Goal: Task Accomplishment & Management: Manage account settings

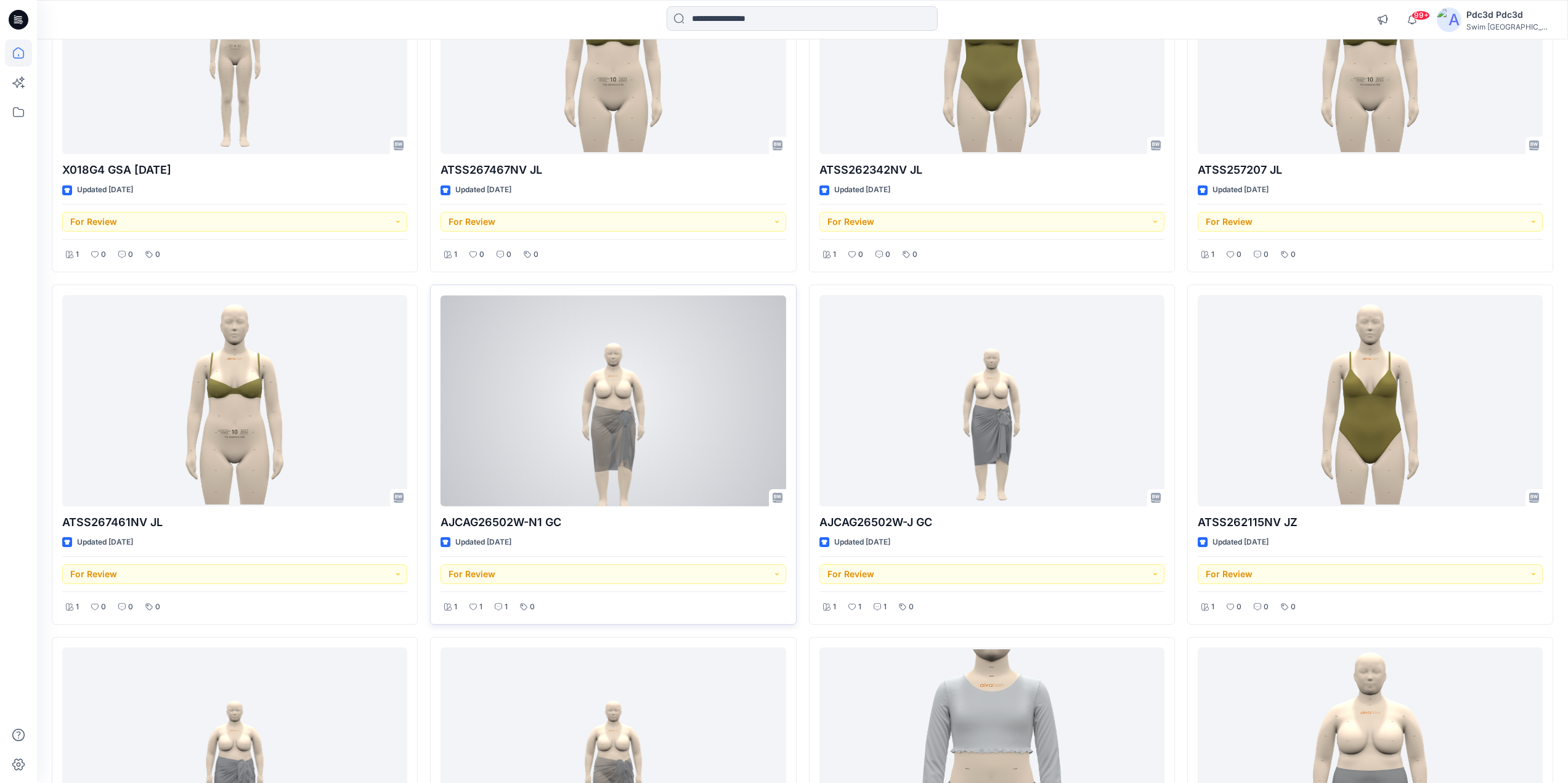
scroll to position [246, 0]
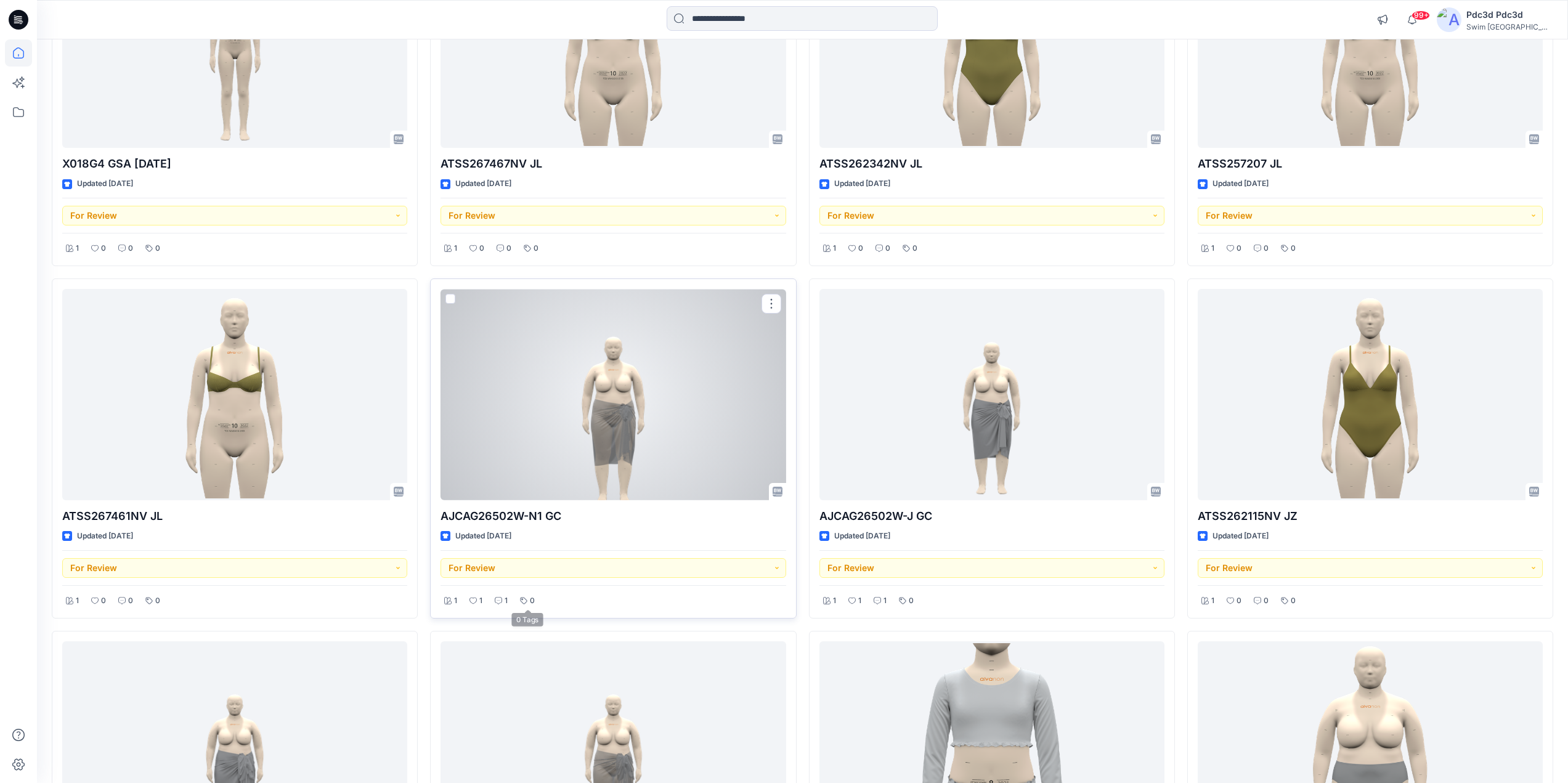
click at [509, 600] on div "1" at bounding box center [501, 601] width 21 height 16
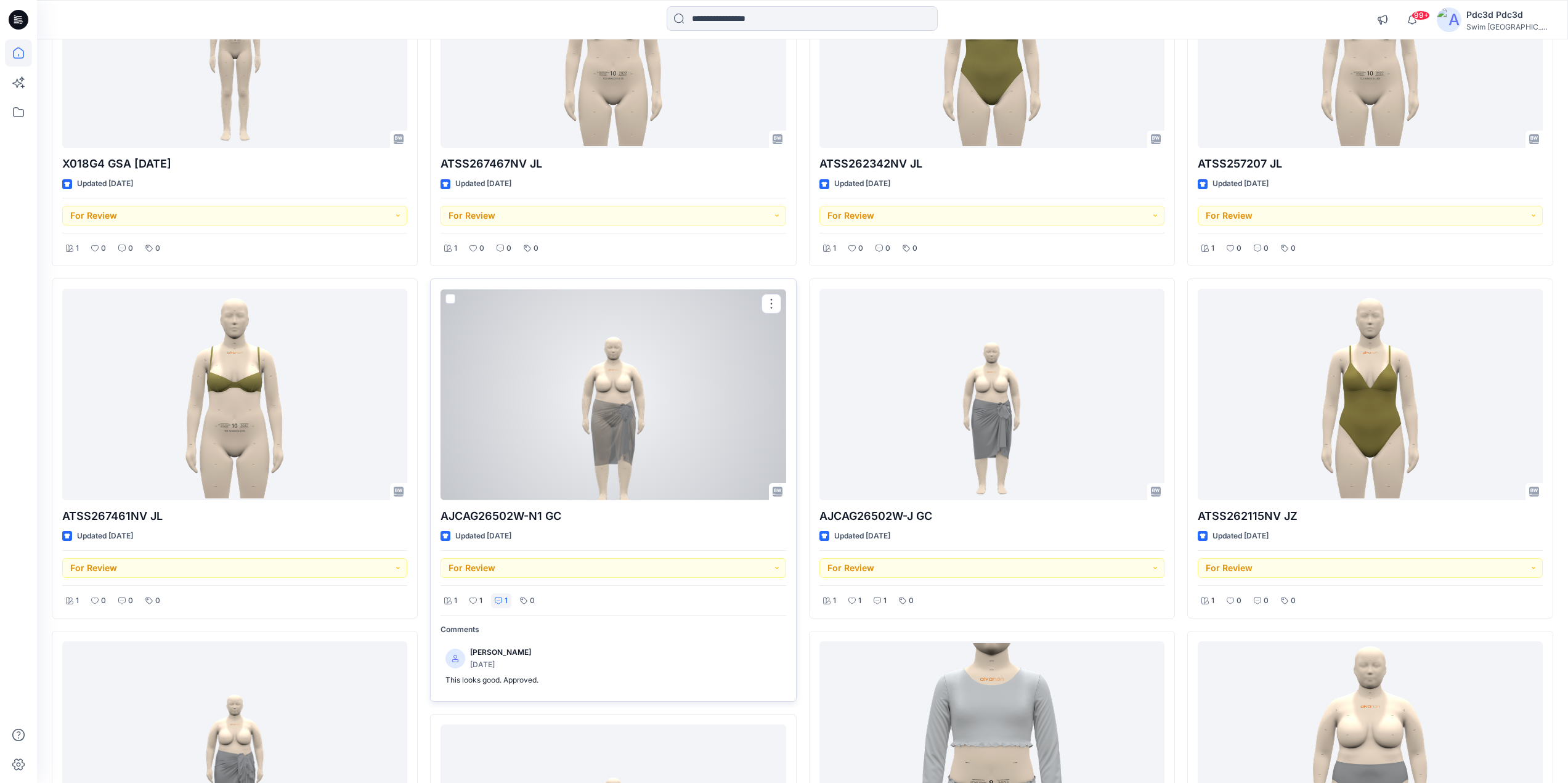
click at [509, 600] on div "1" at bounding box center [501, 601] width 21 height 16
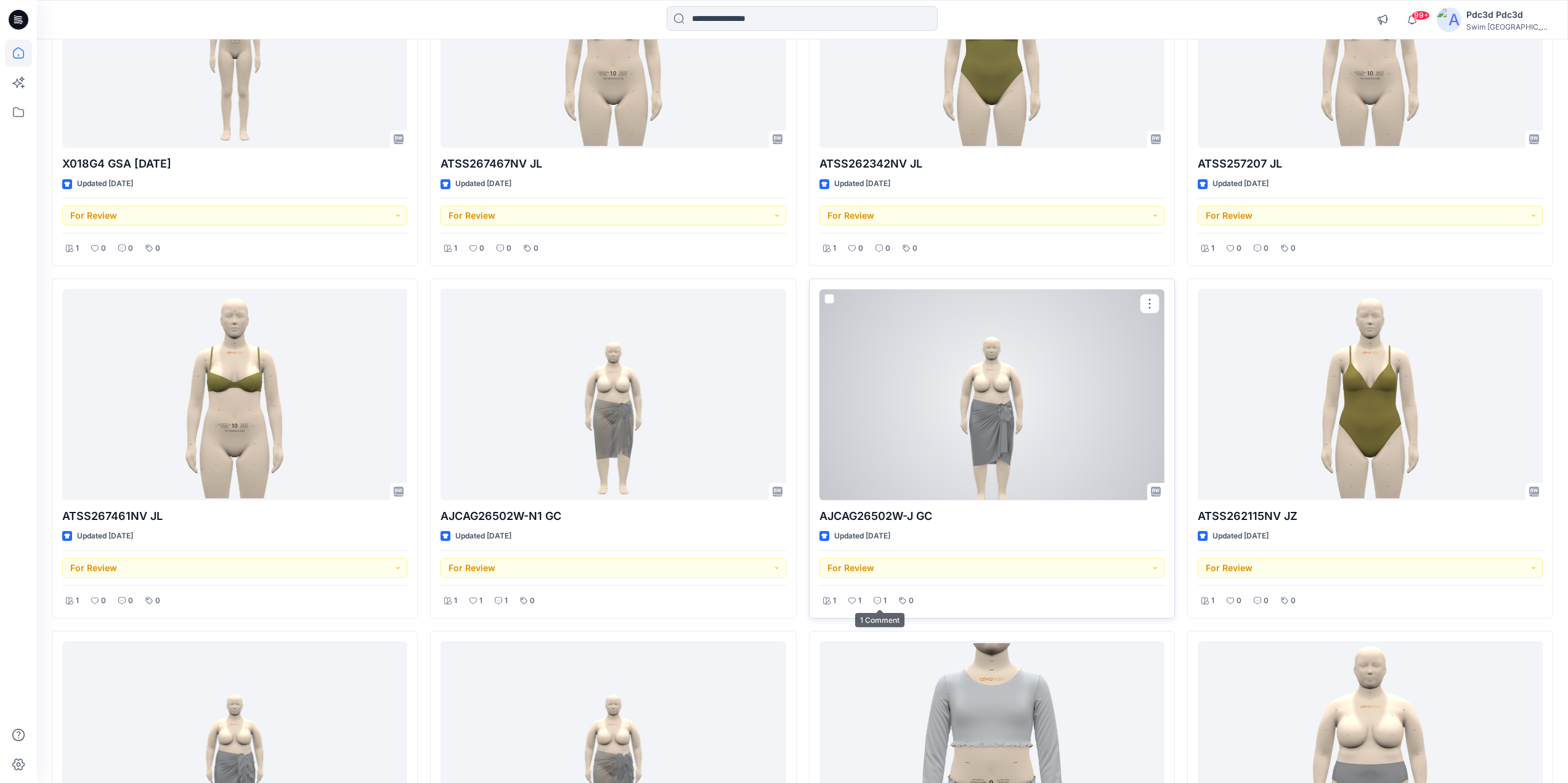
click at [885, 601] on p "1" at bounding box center [885, 601] width 3 height 13
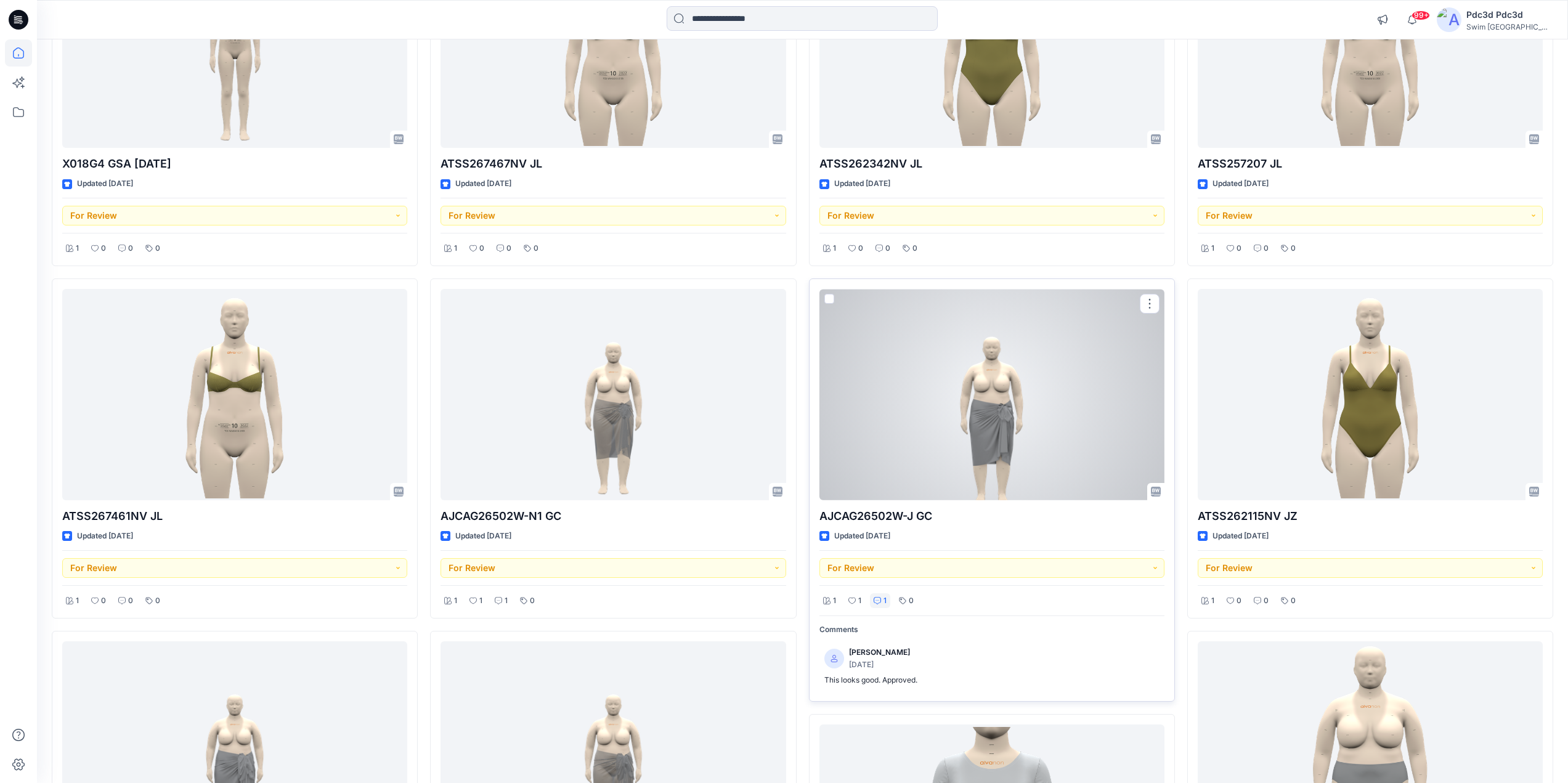
click at [885, 601] on p "1" at bounding box center [885, 601] width 3 height 13
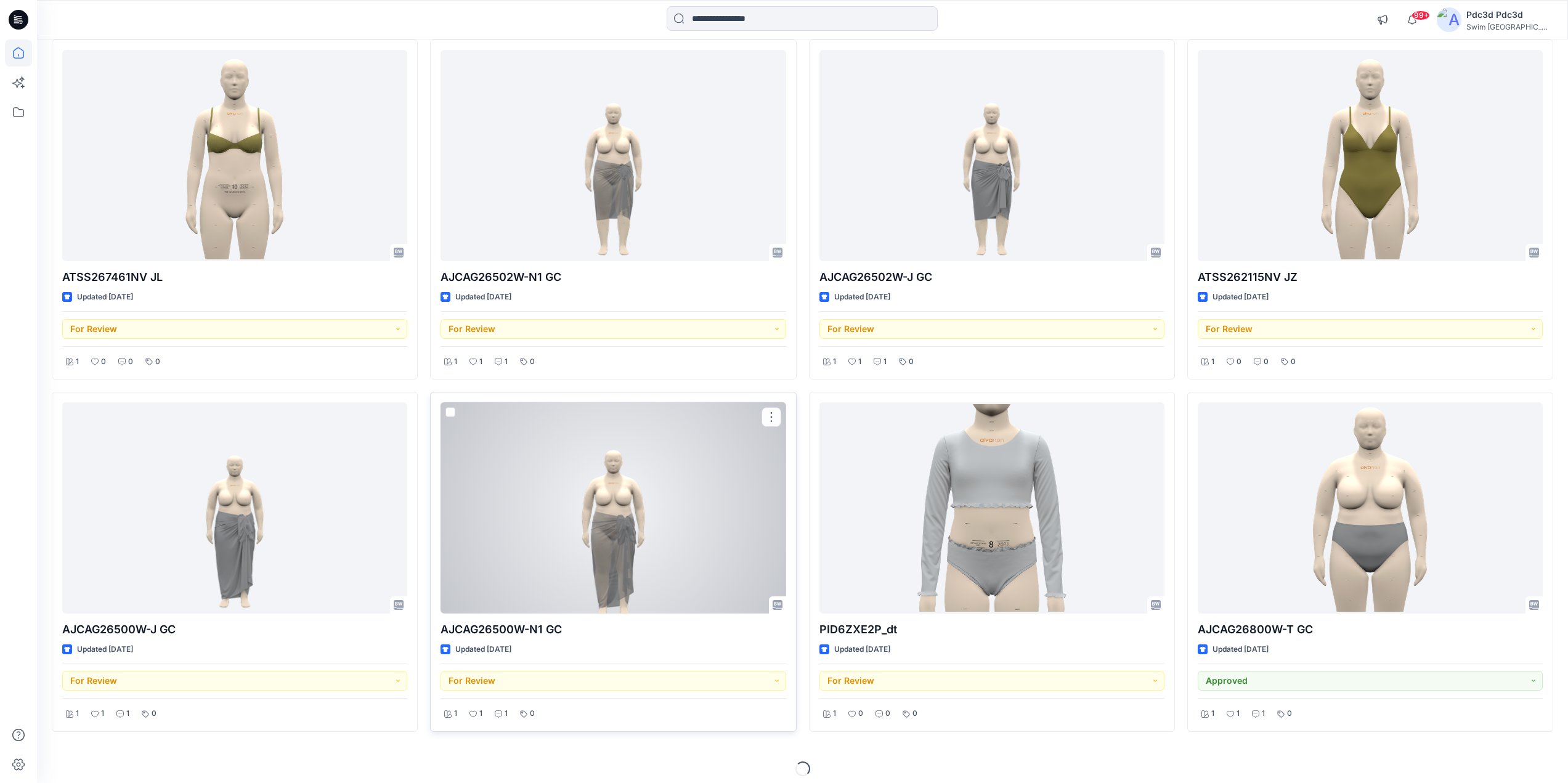
scroll to position [493, 0]
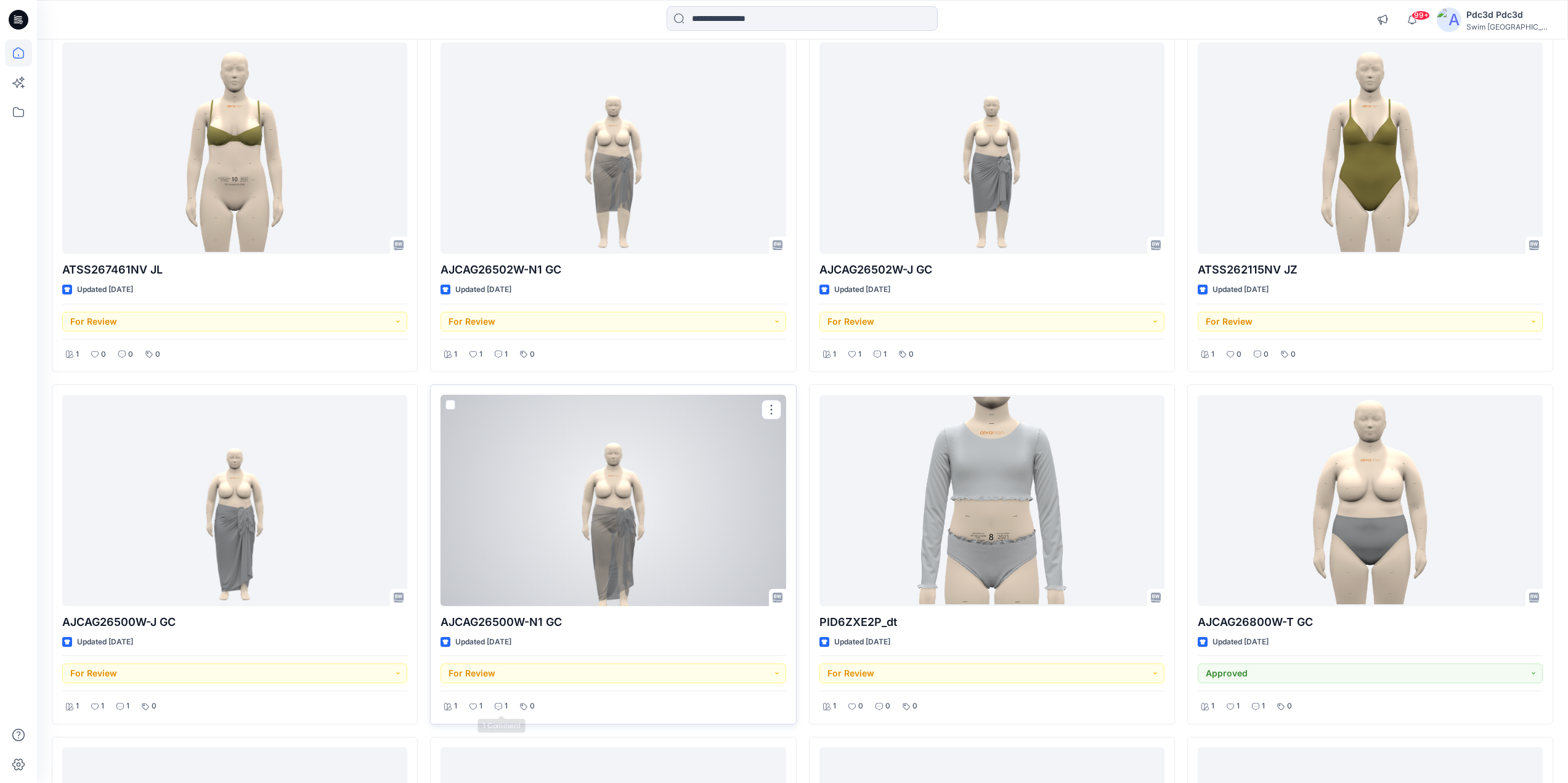
click at [504, 705] on div "1" at bounding box center [501, 707] width 21 height 16
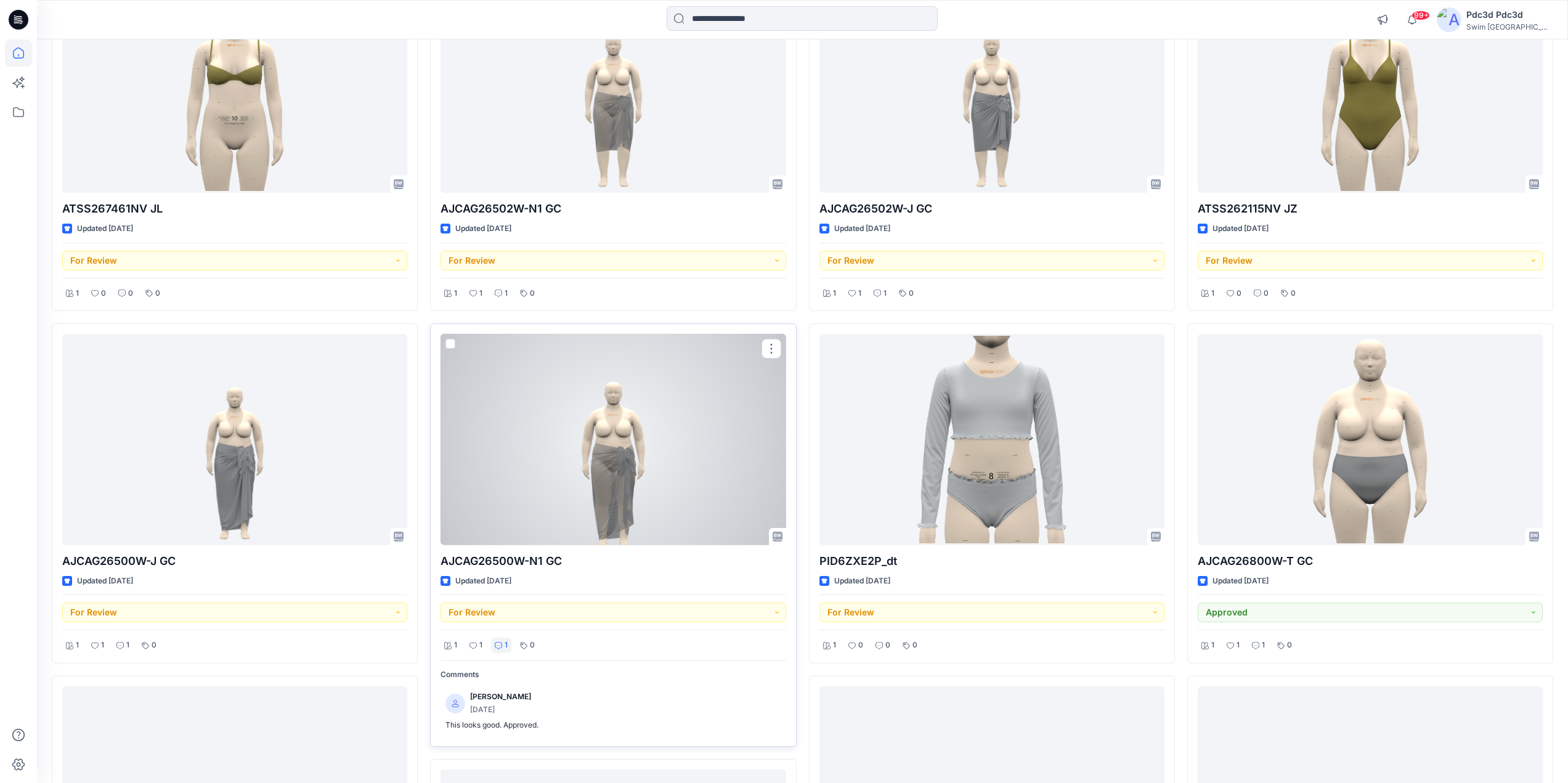
scroll to position [555, 0]
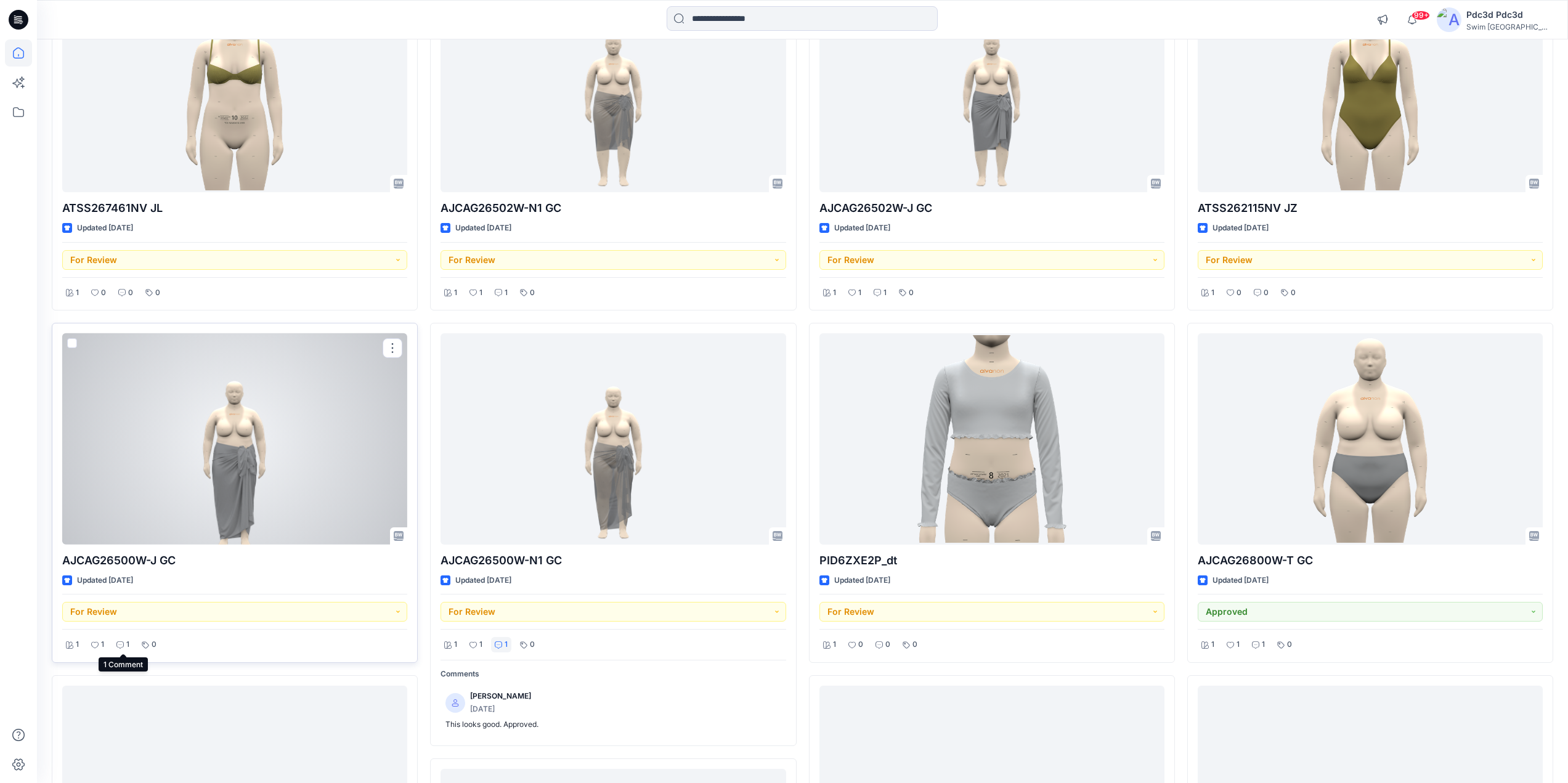
click at [126, 642] on p "1" at bounding box center [127, 645] width 3 height 13
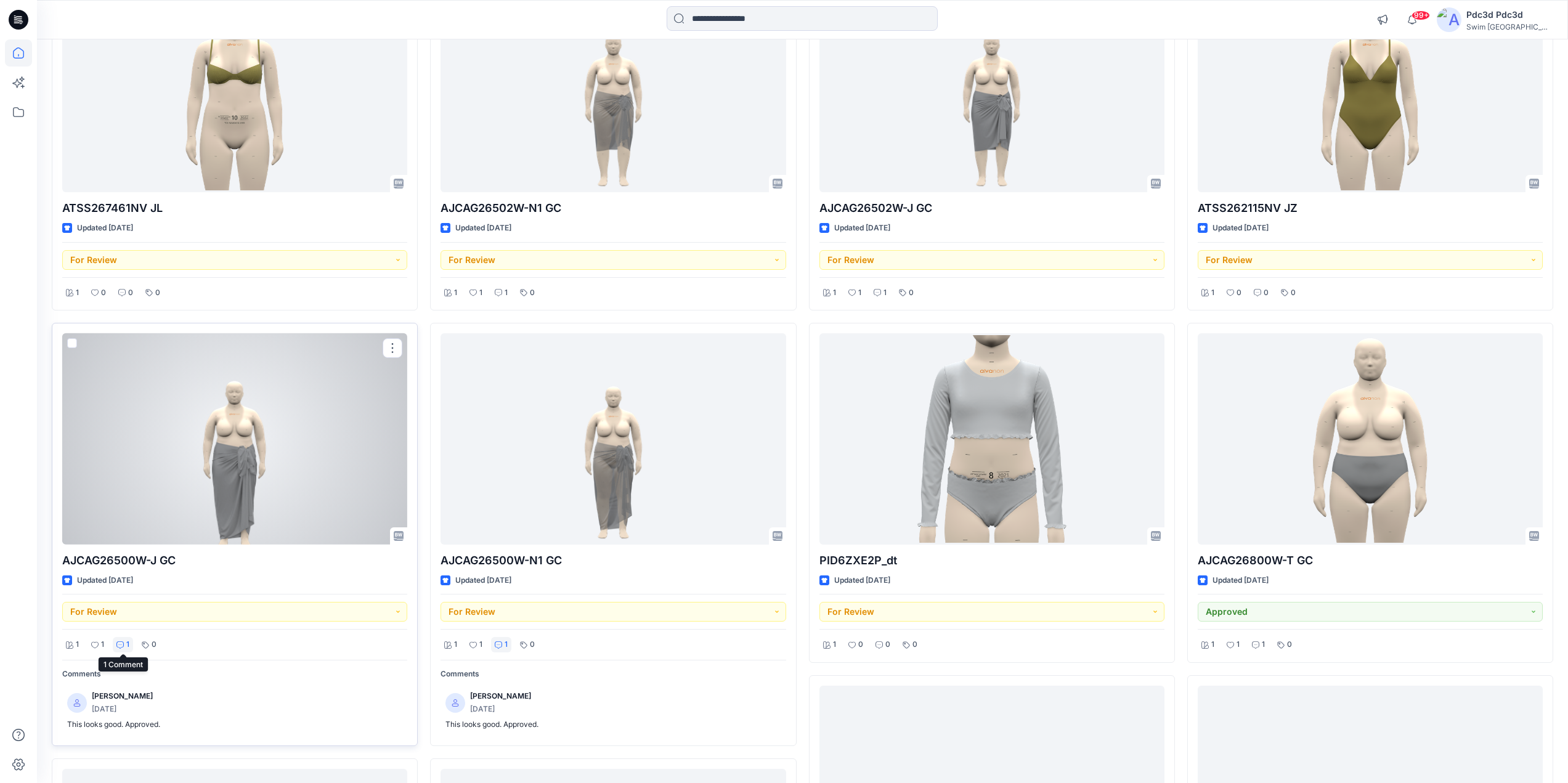
click at [126, 641] on p "1" at bounding box center [127, 645] width 3 height 13
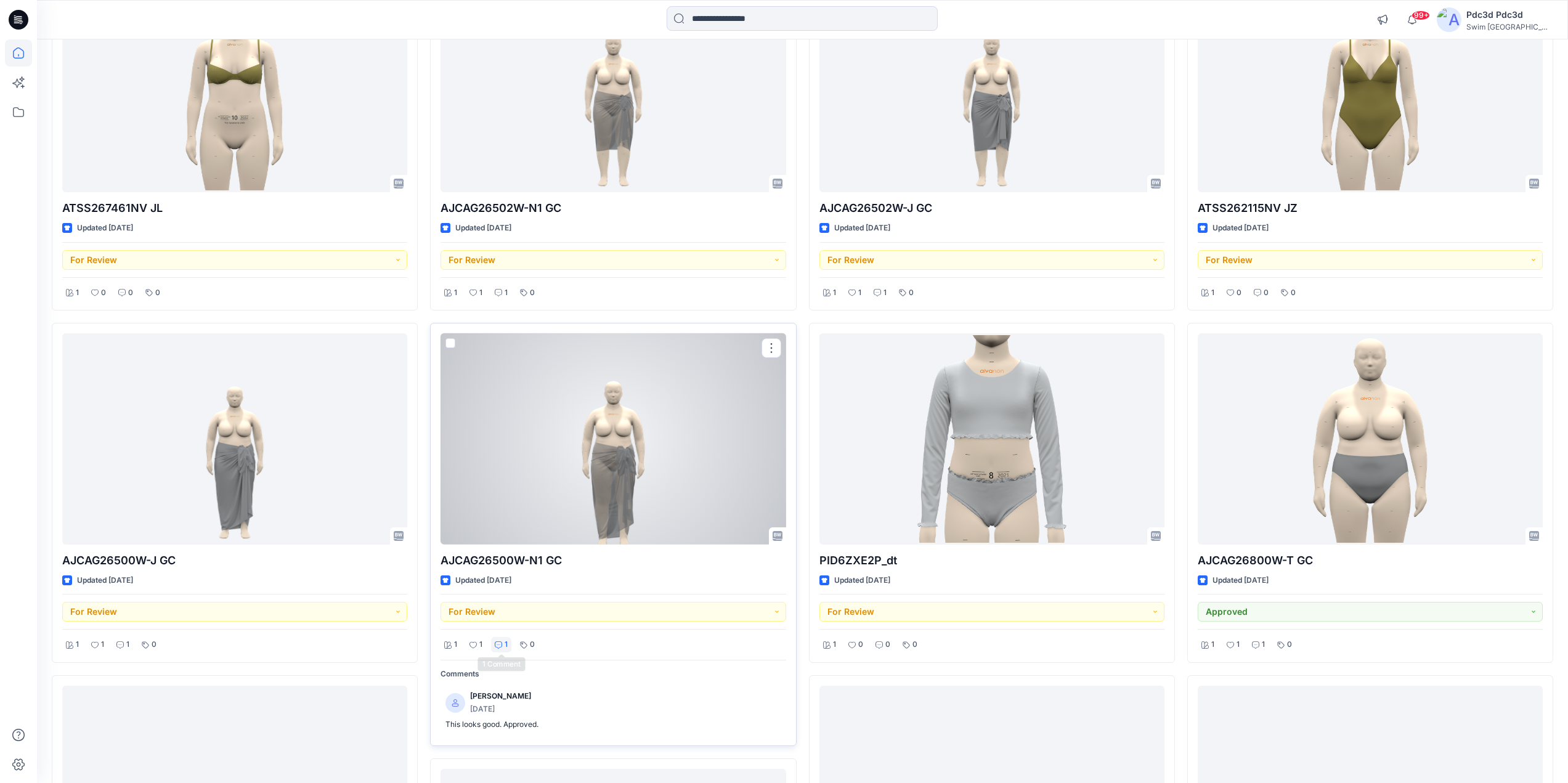
click at [497, 647] on icon at bounding box center [498, 645] width 7 height 7
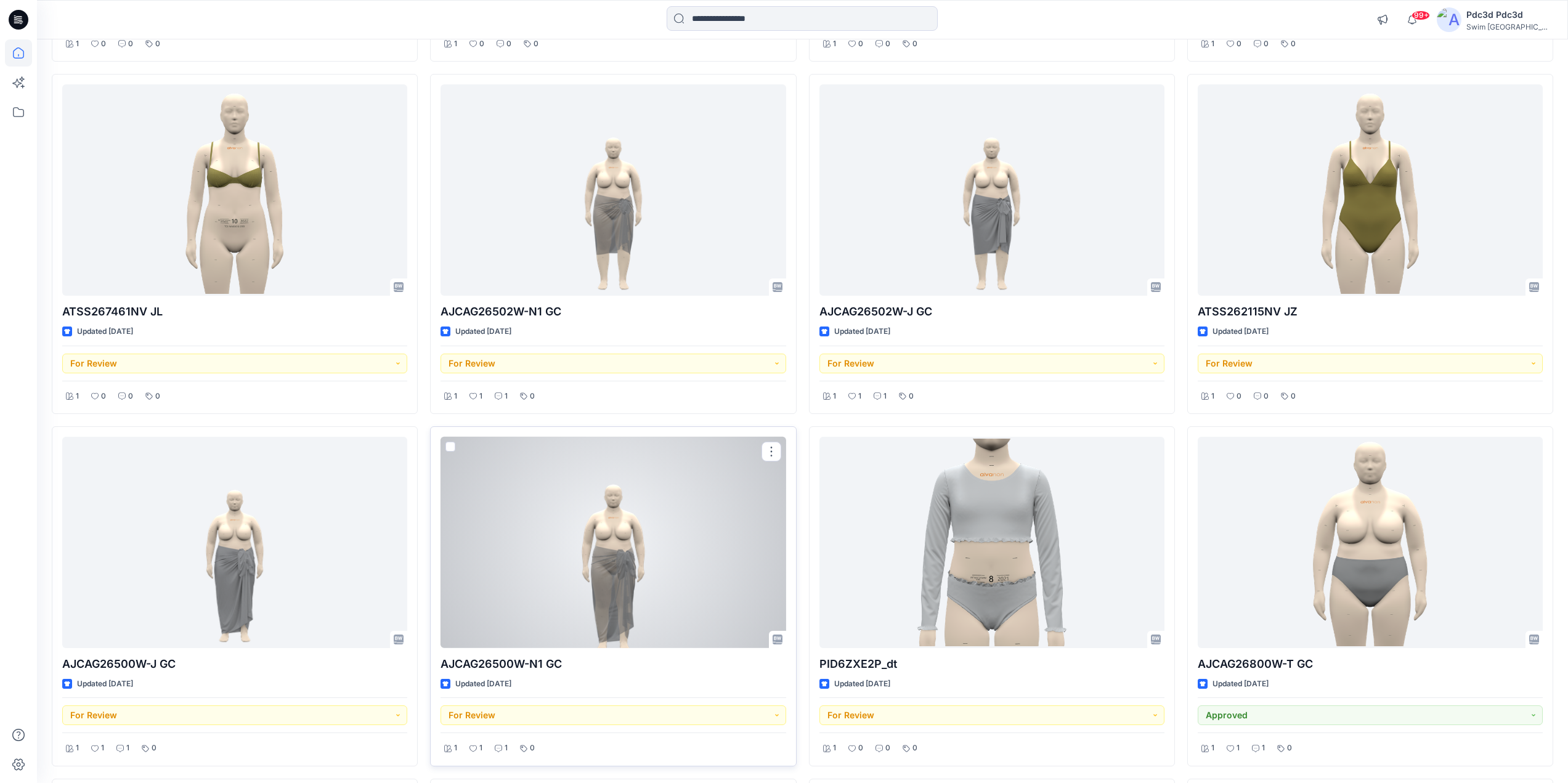
scroll to position [431, 0]
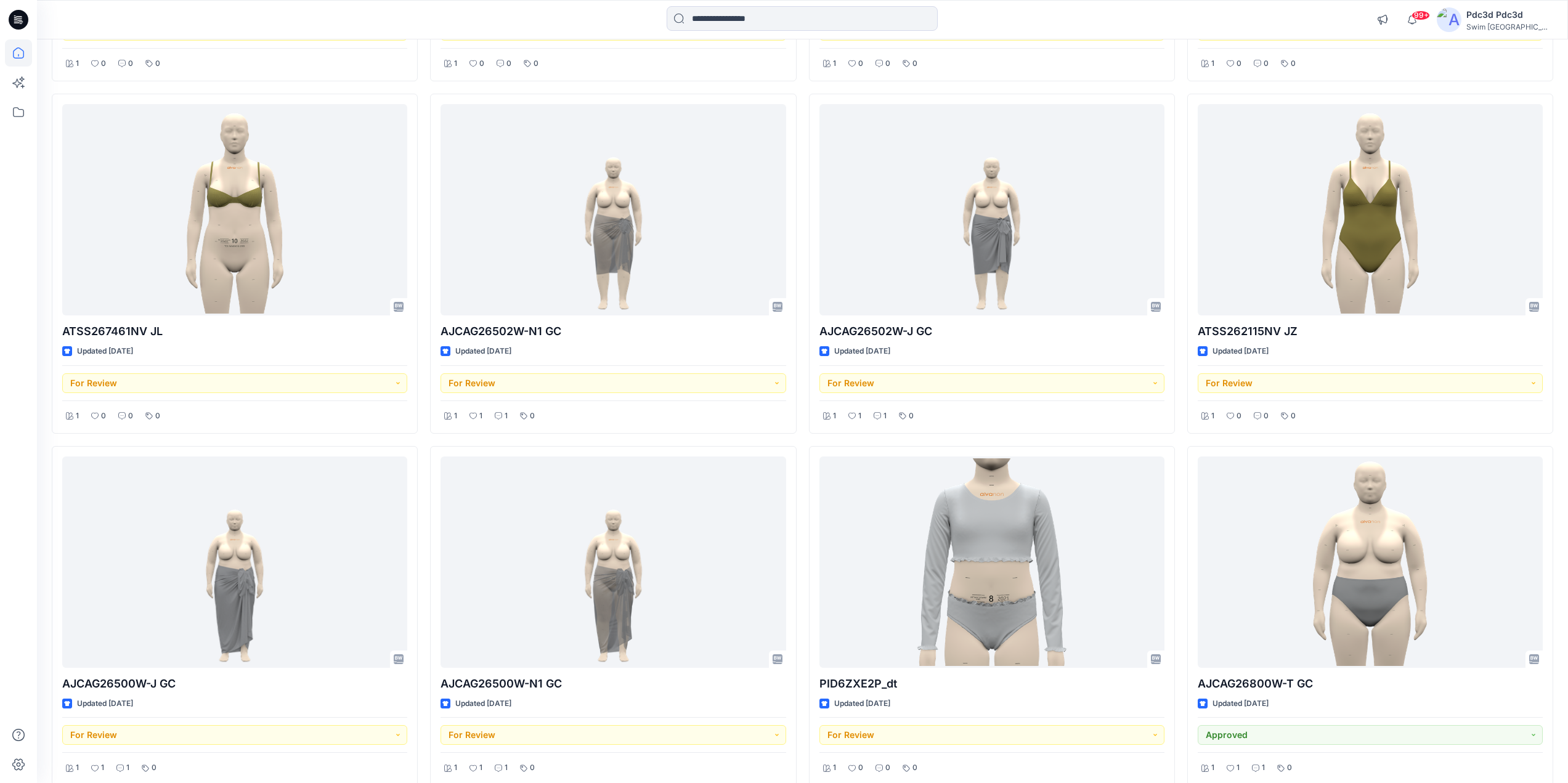
click at [1181, 438] on div "X018G4 GSA 2025.8.29 Updated 3 days ago For Review 1 0 0 0 ATSS267461NV JL Upda…" at bounding box center [803, 792] width 1502 height 2102
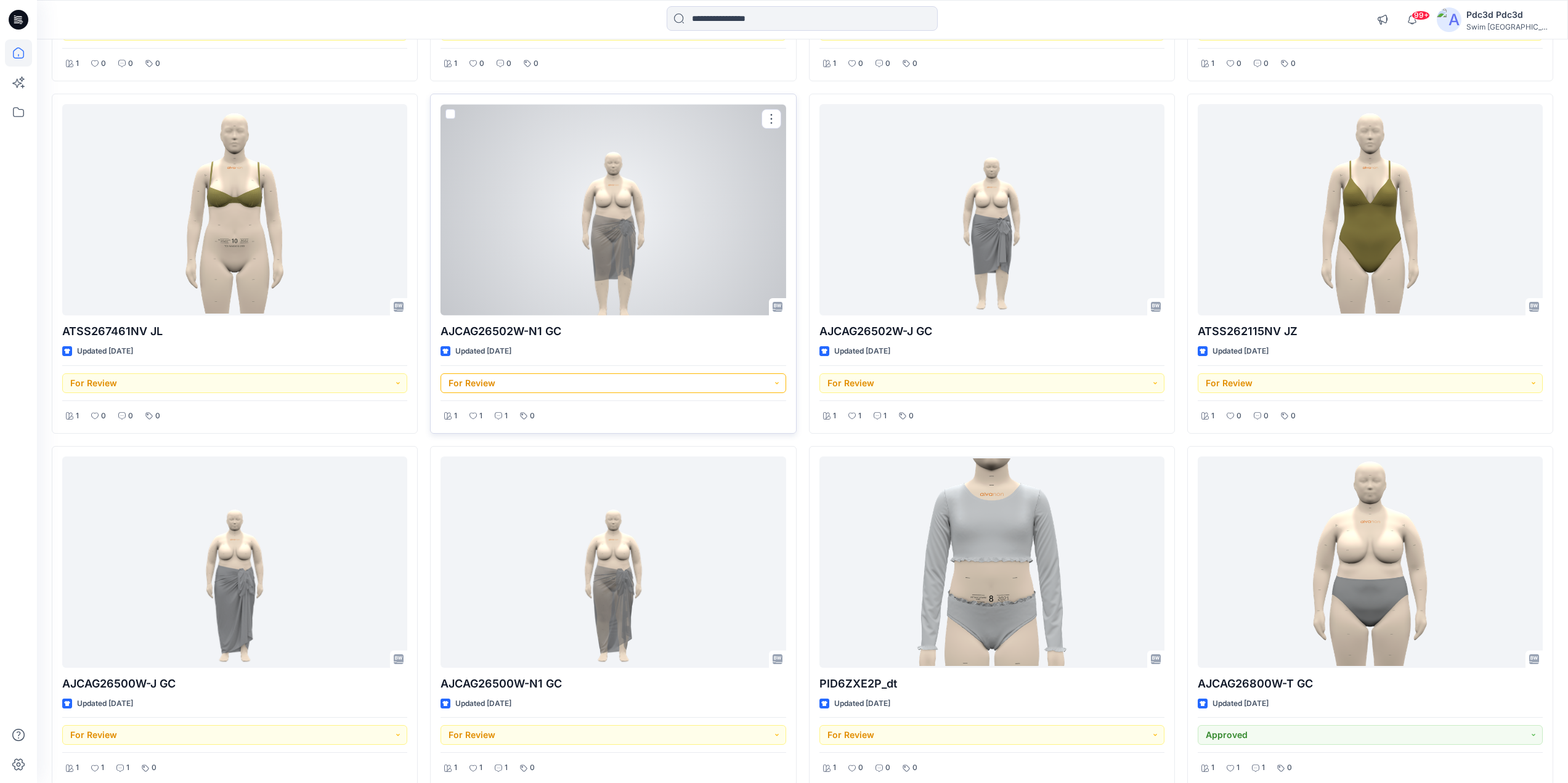
click at [778, 384] on button "For Review" at bounding box center [613, 384] width 345 height 20
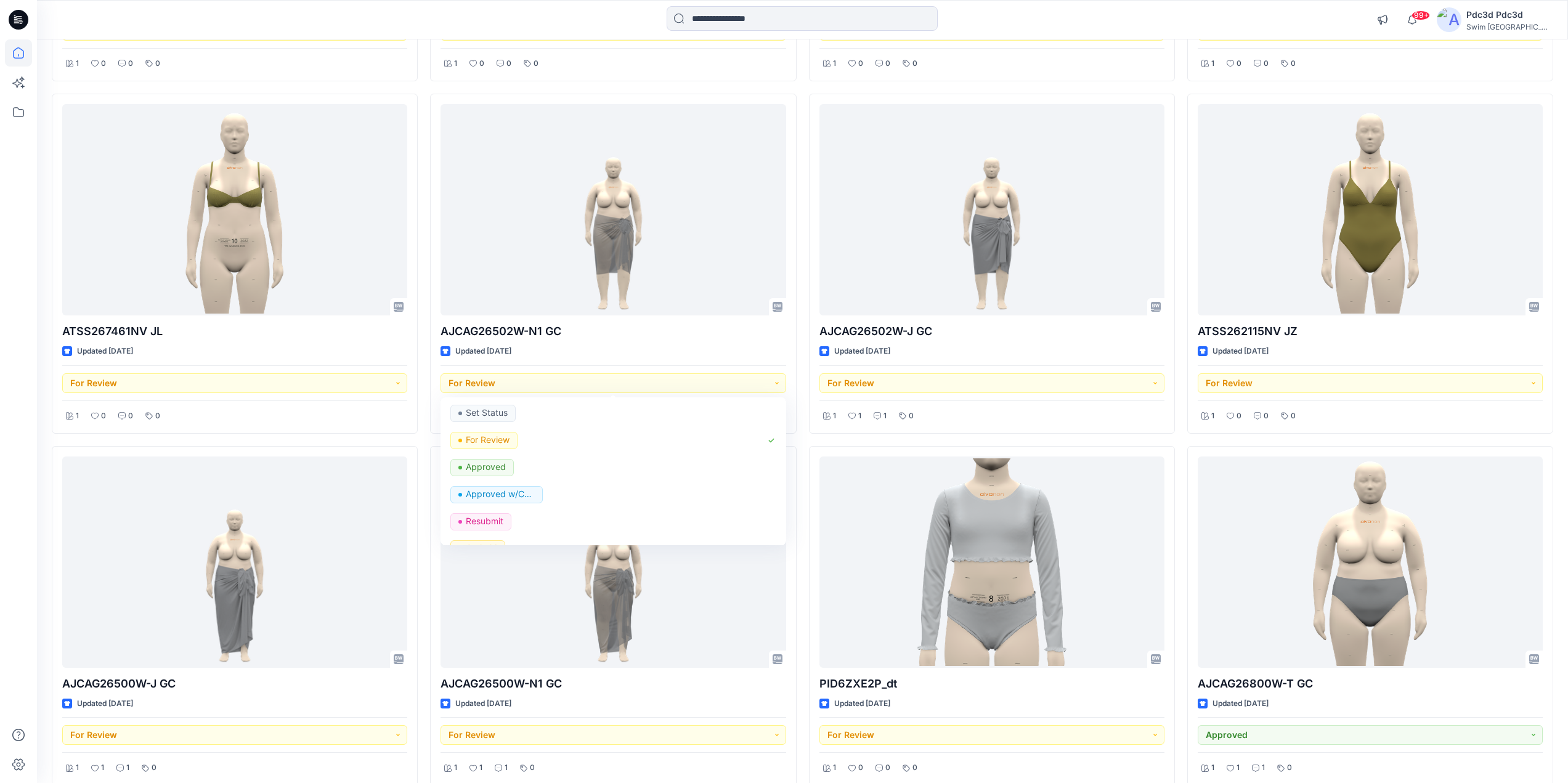
click at [804, 438] on div "X018G4 GSA 2025.8.29 Updated 3 days ago For Review 1 0 0 0 ATSS267461NV JL Upda…" at bounding box center [803, 792] width 1502 height 2102
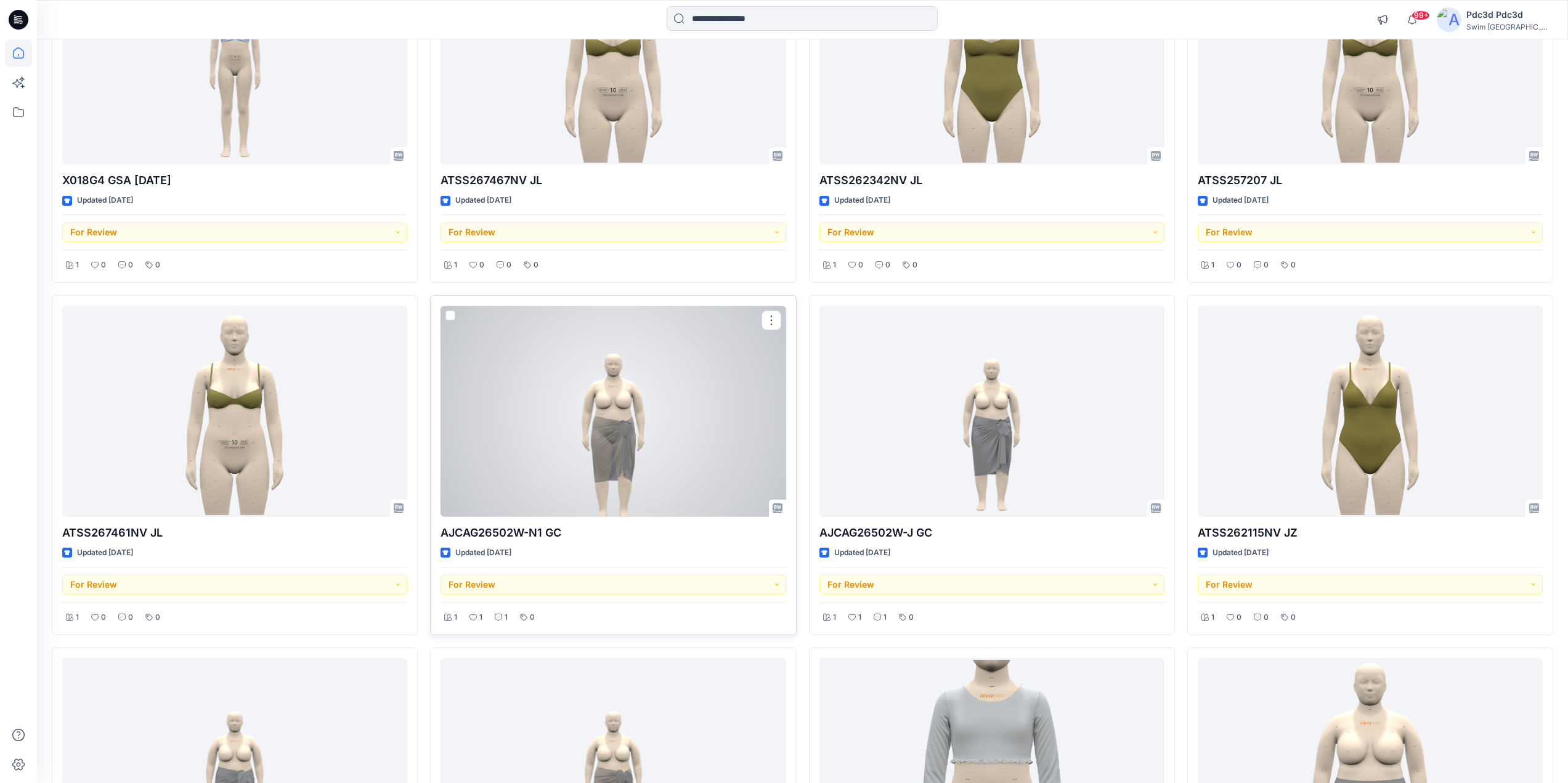
scroll to position [308, 0]
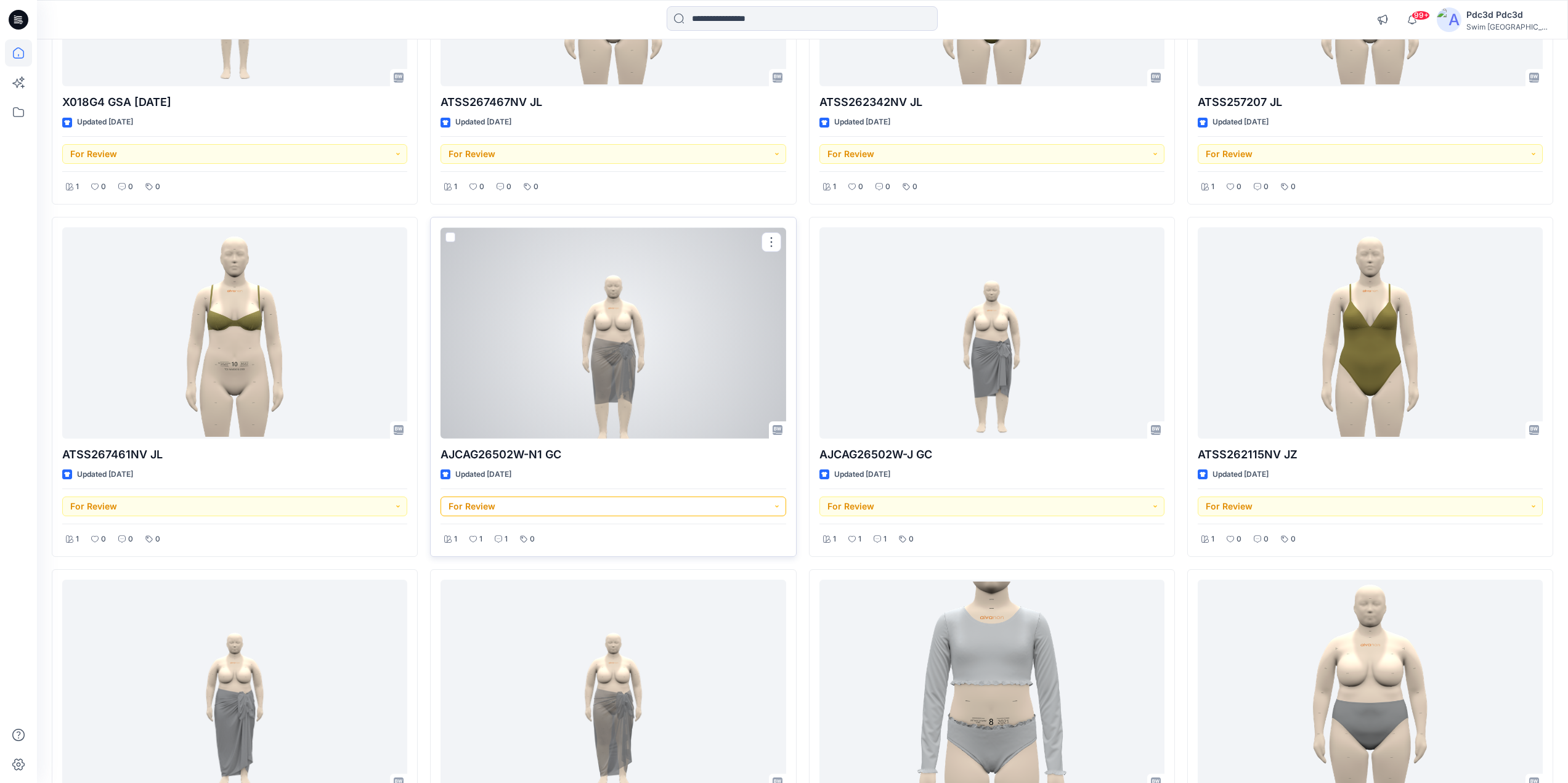
click at [774, 508] on button "For Review" at bounding box center [613, 507] width 345 height 20
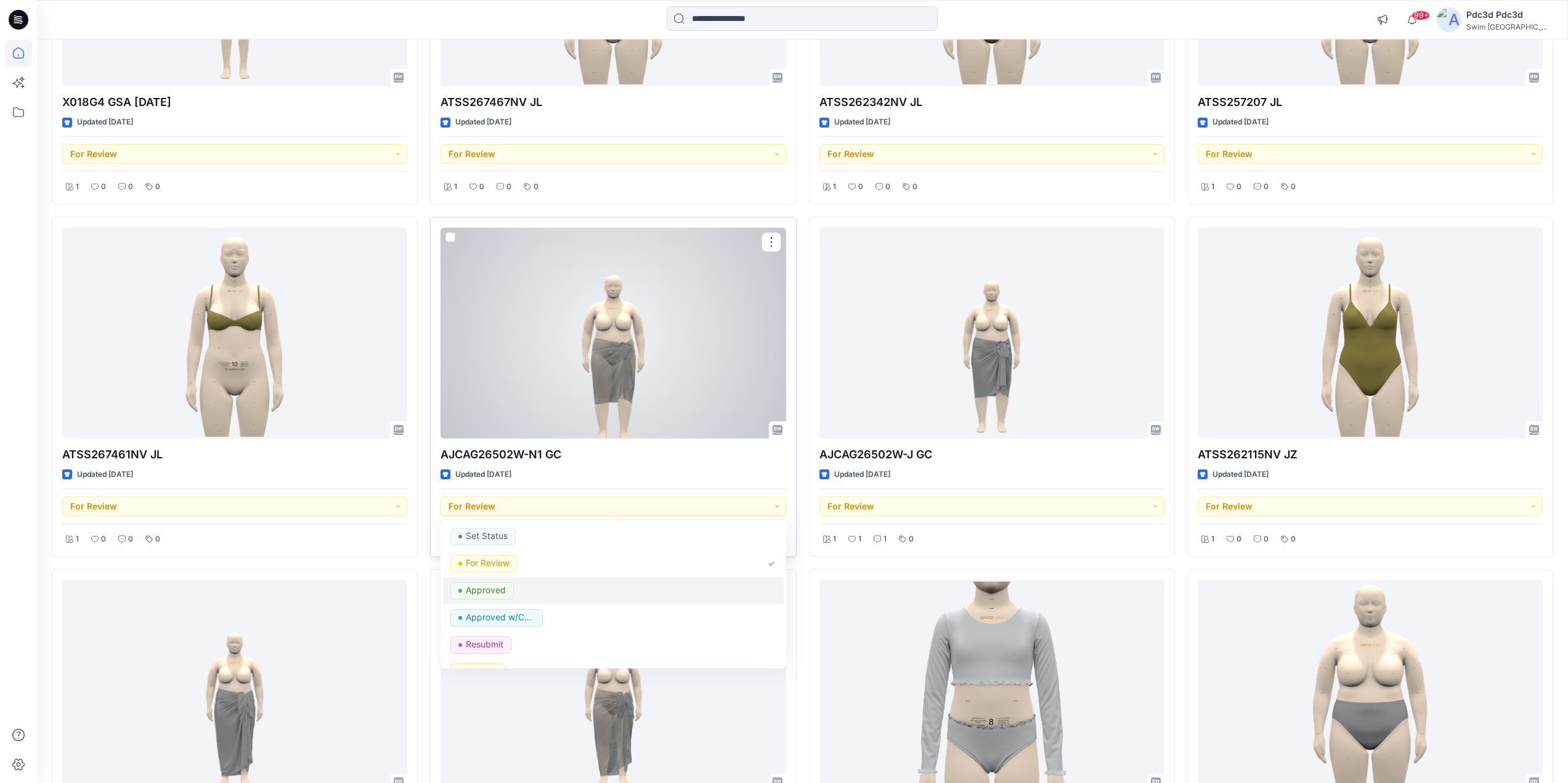
click at [489, 586] on p "Approved" at bounding box center [486, 590] width 40 height 16
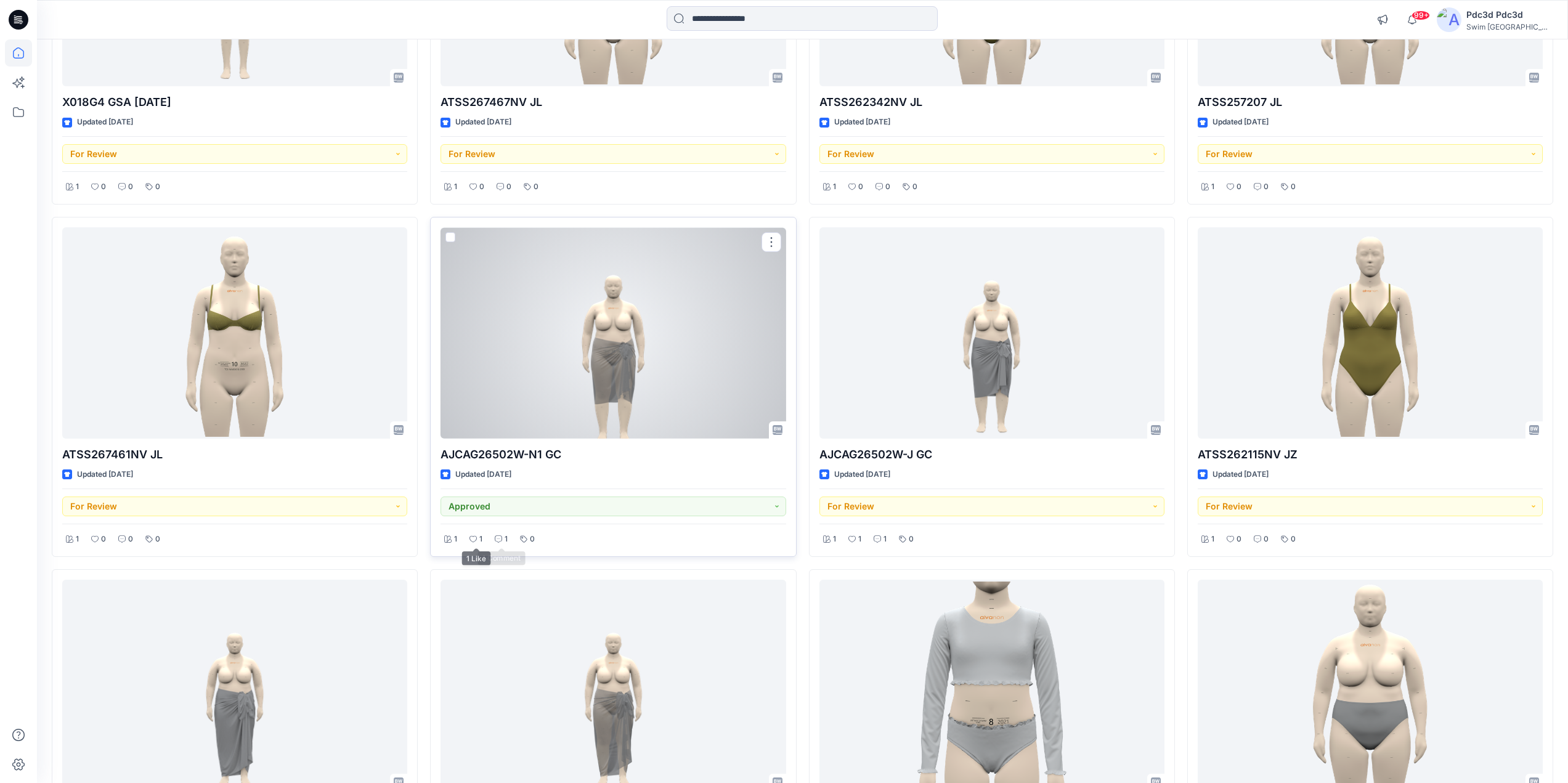
click at [498, 540] on icon at bounding box center [498, 539] width 7 height 7
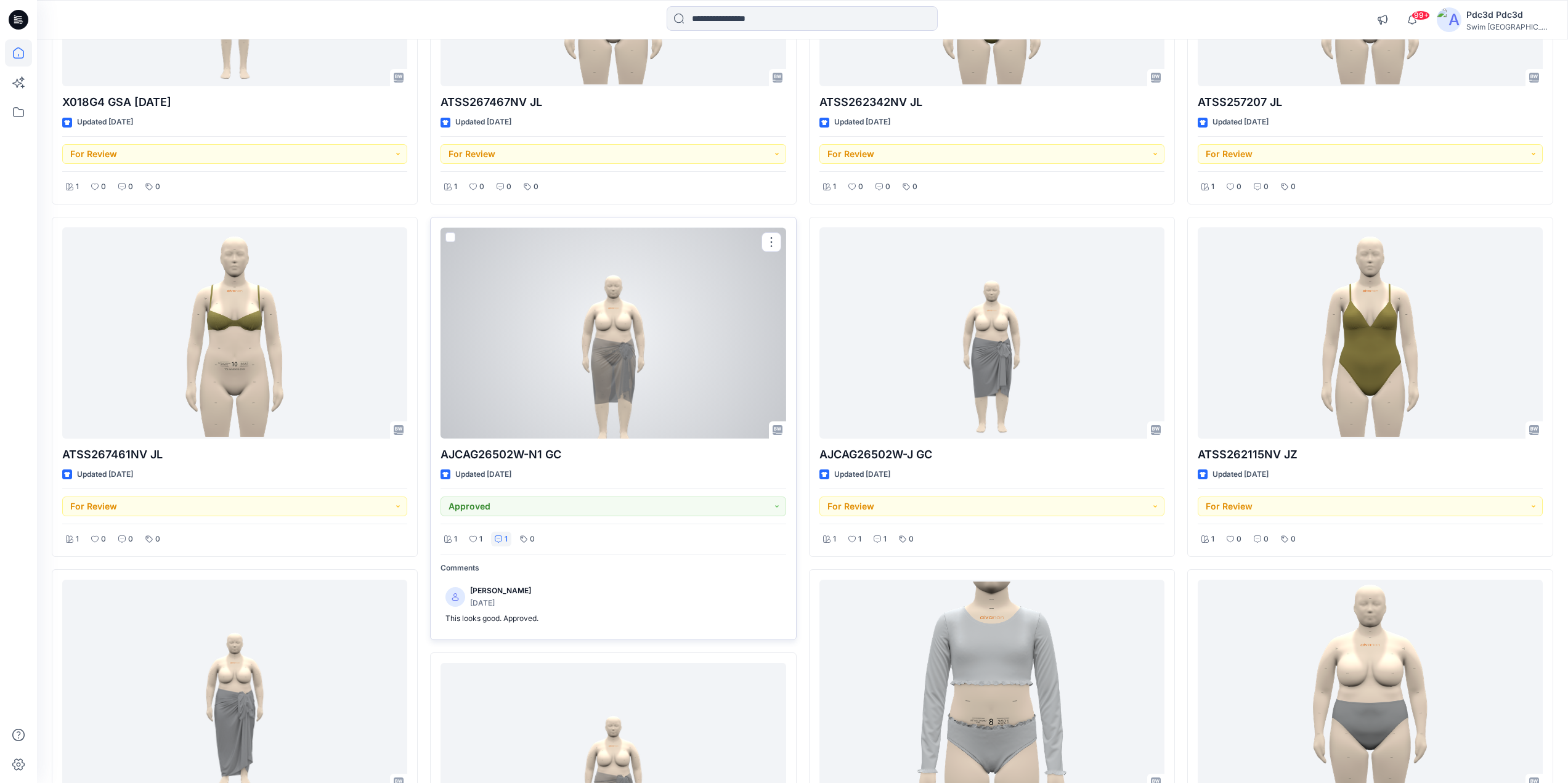
click at [498, 540] on icon at bounding box center [498, 539] width 7 height 7
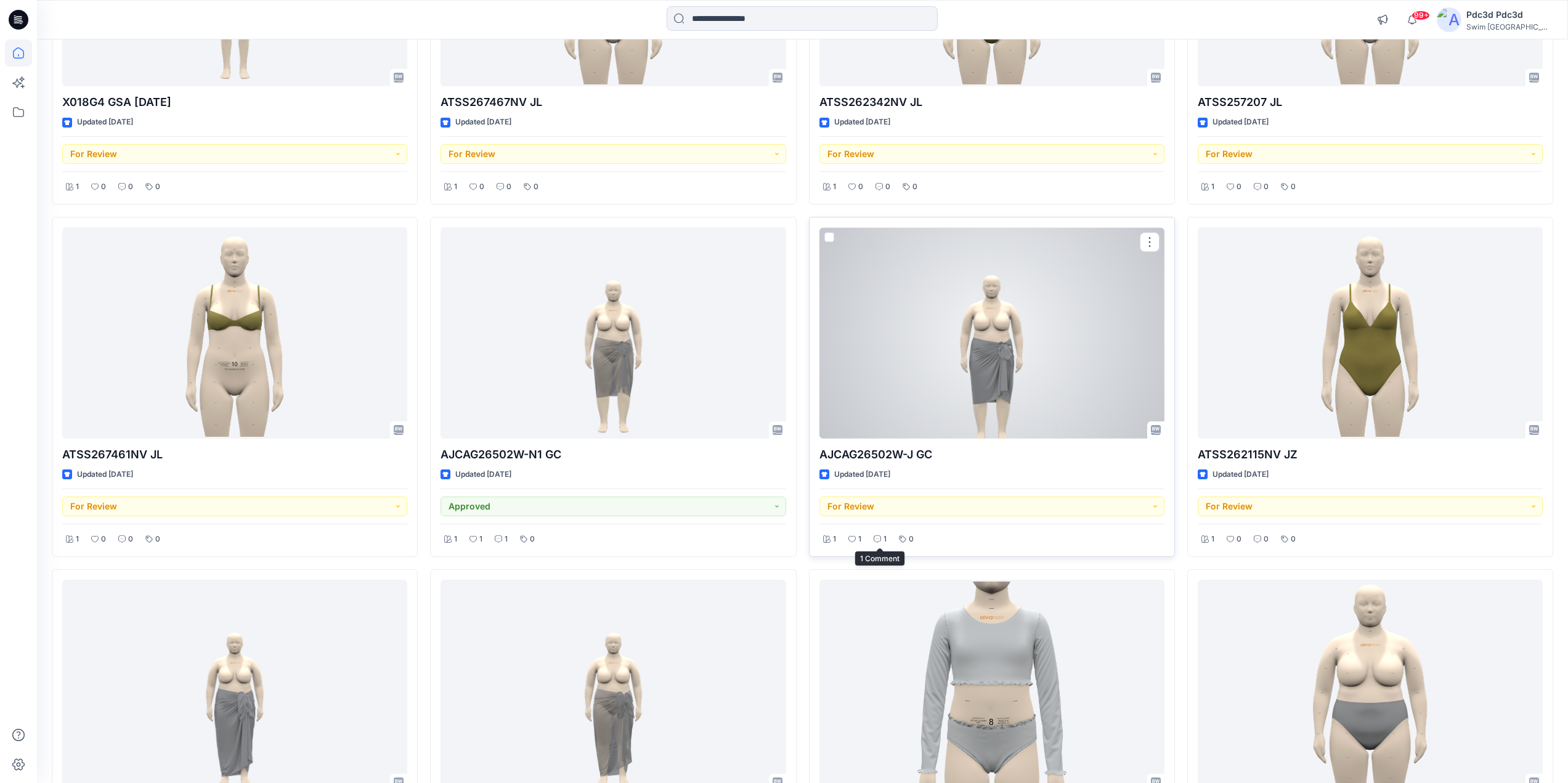
click at [885, 542] on p "1" at bounding box center [885, 540] width 3 height 13
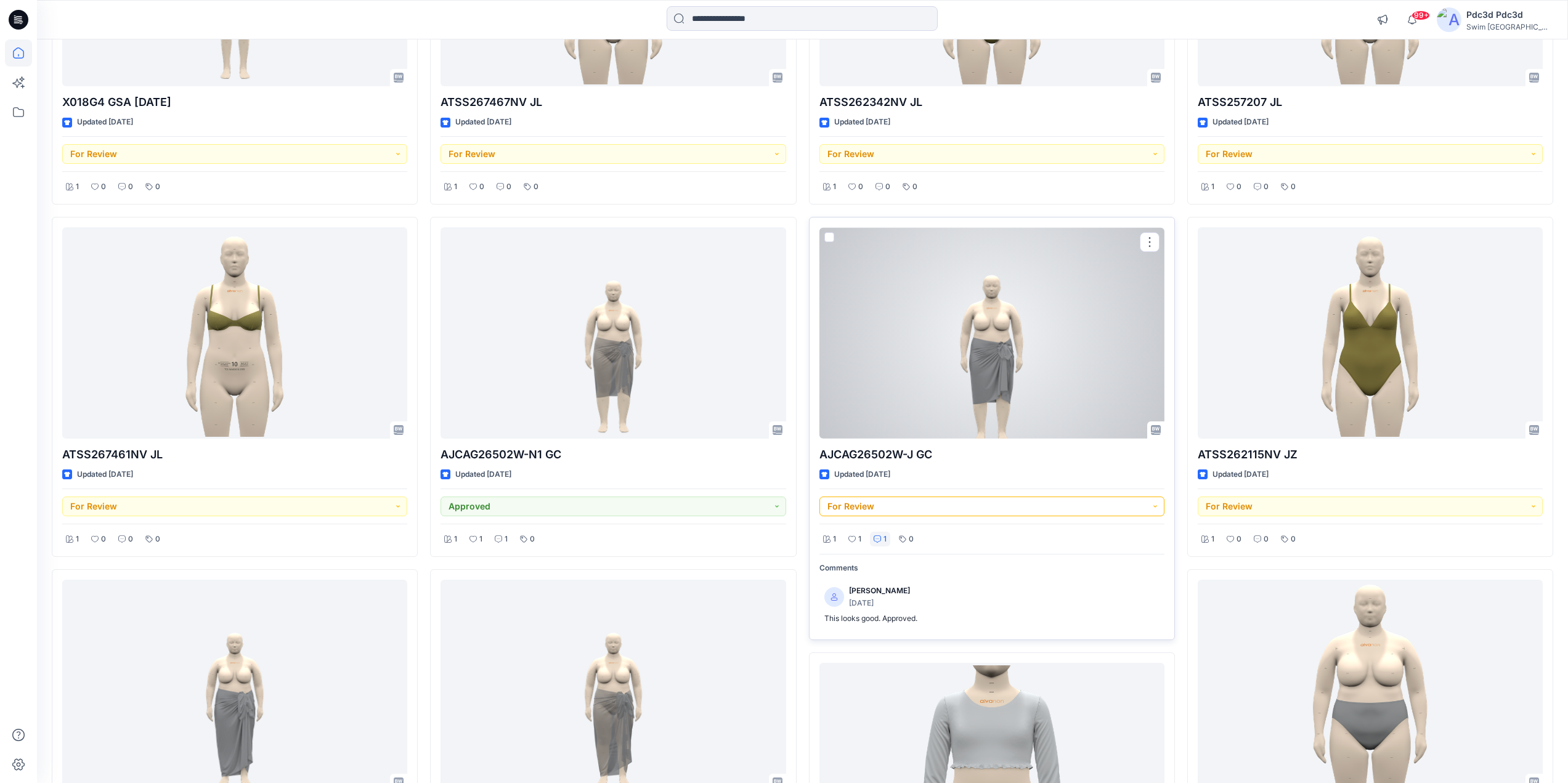
click at [1155, 510] on button "For Review" at bounding box center [992, 507] width 345 height 20
click at [860, 593] on p "Approved" at bounding box center [865, 590] width 40 height 16
click at [878, 540] on icon at bounding box center [878, 539] width 7 height 7
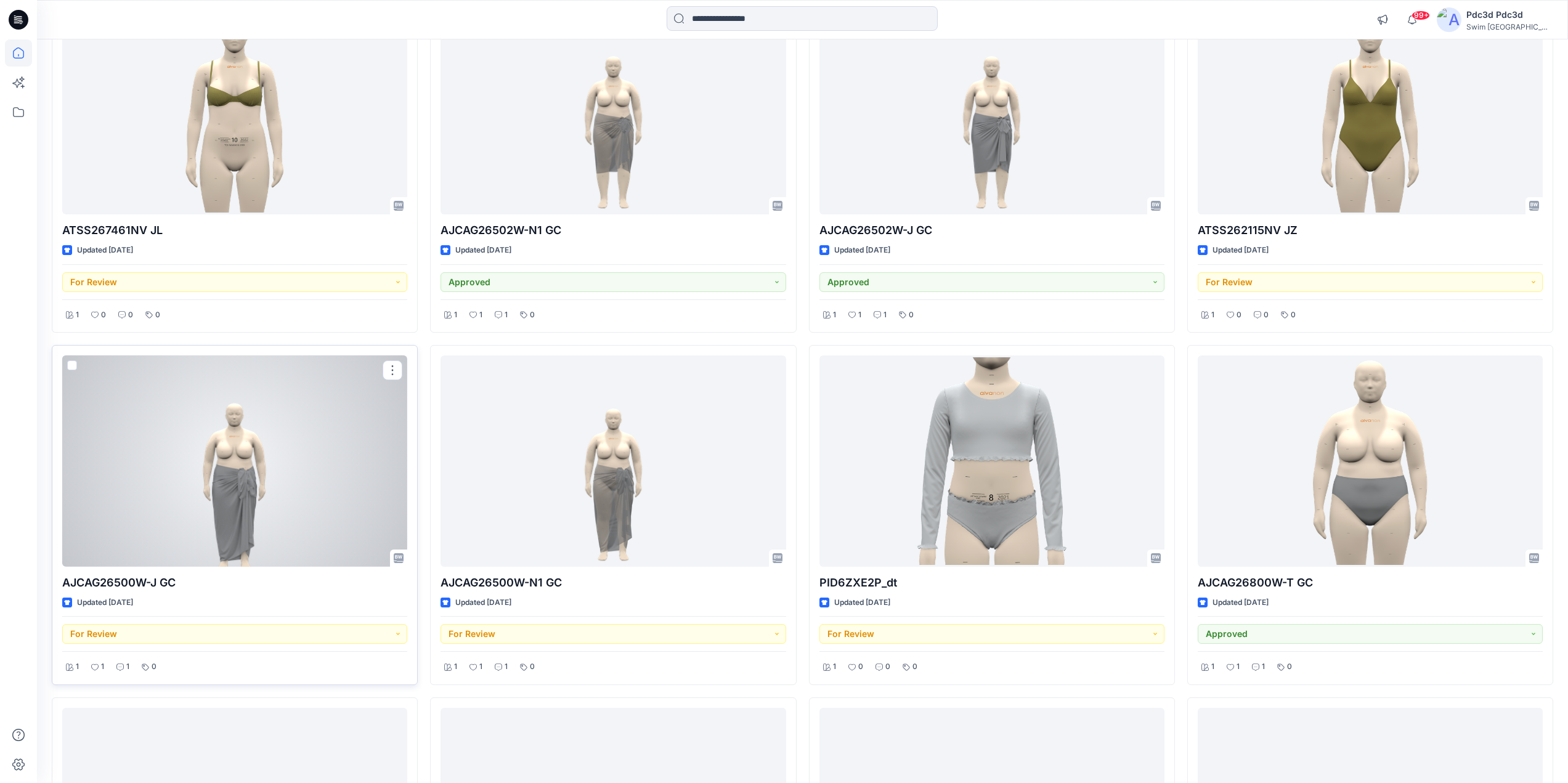
scroll to position [555, 0]
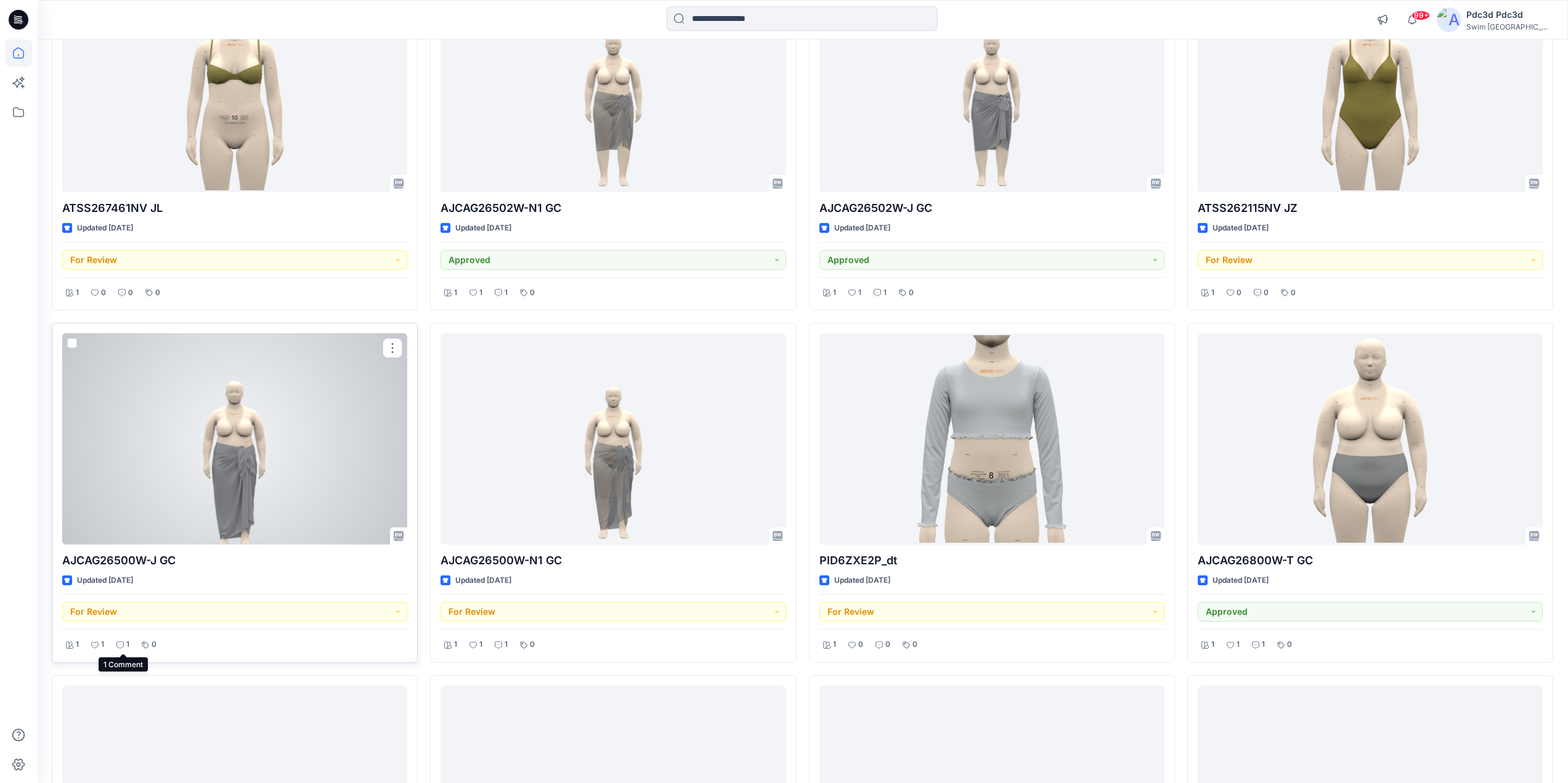
click at [122, 644] on icon at bounding box center [120, 645] width 7 height 7
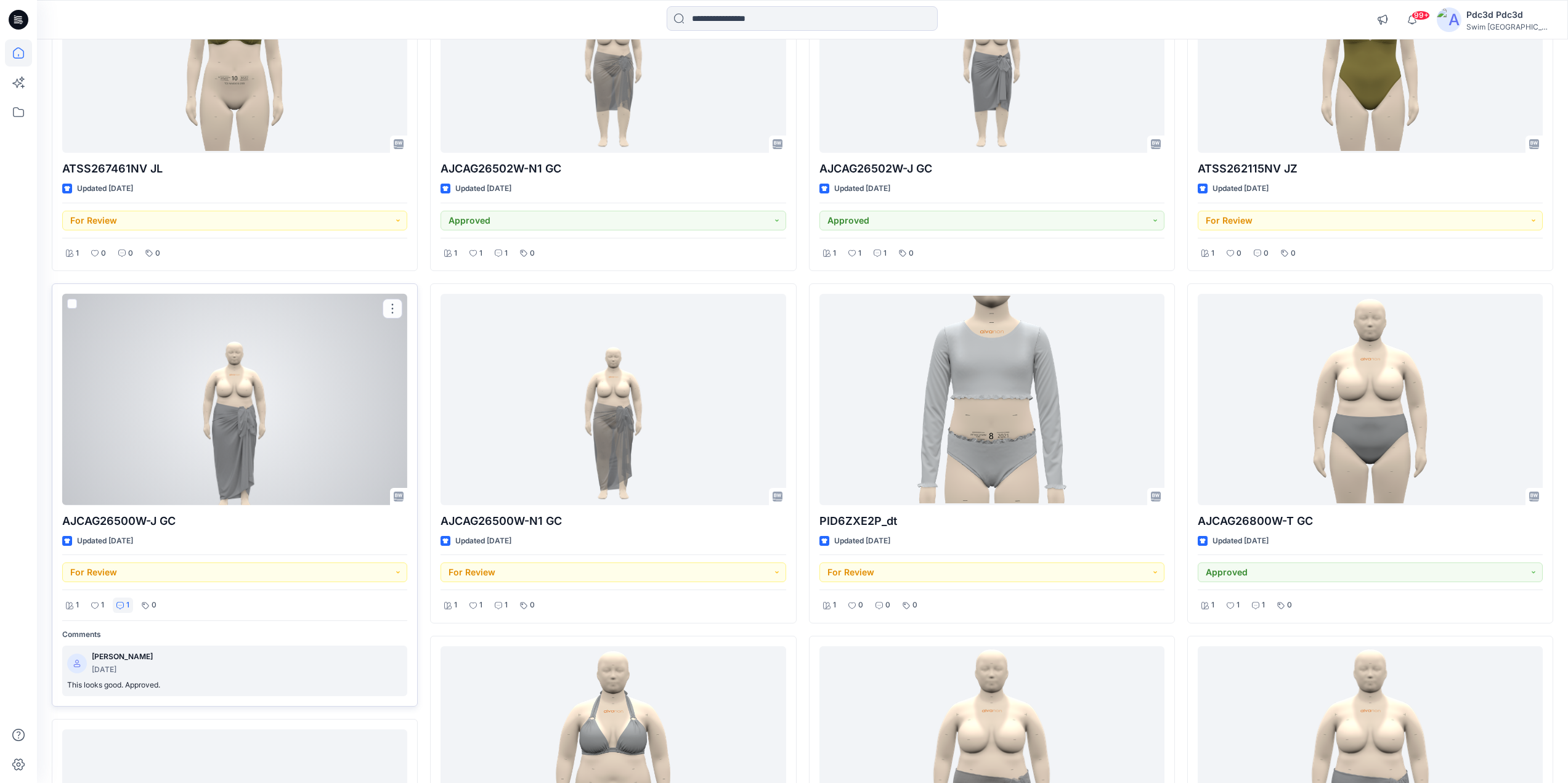
scroll to position [616, 0]
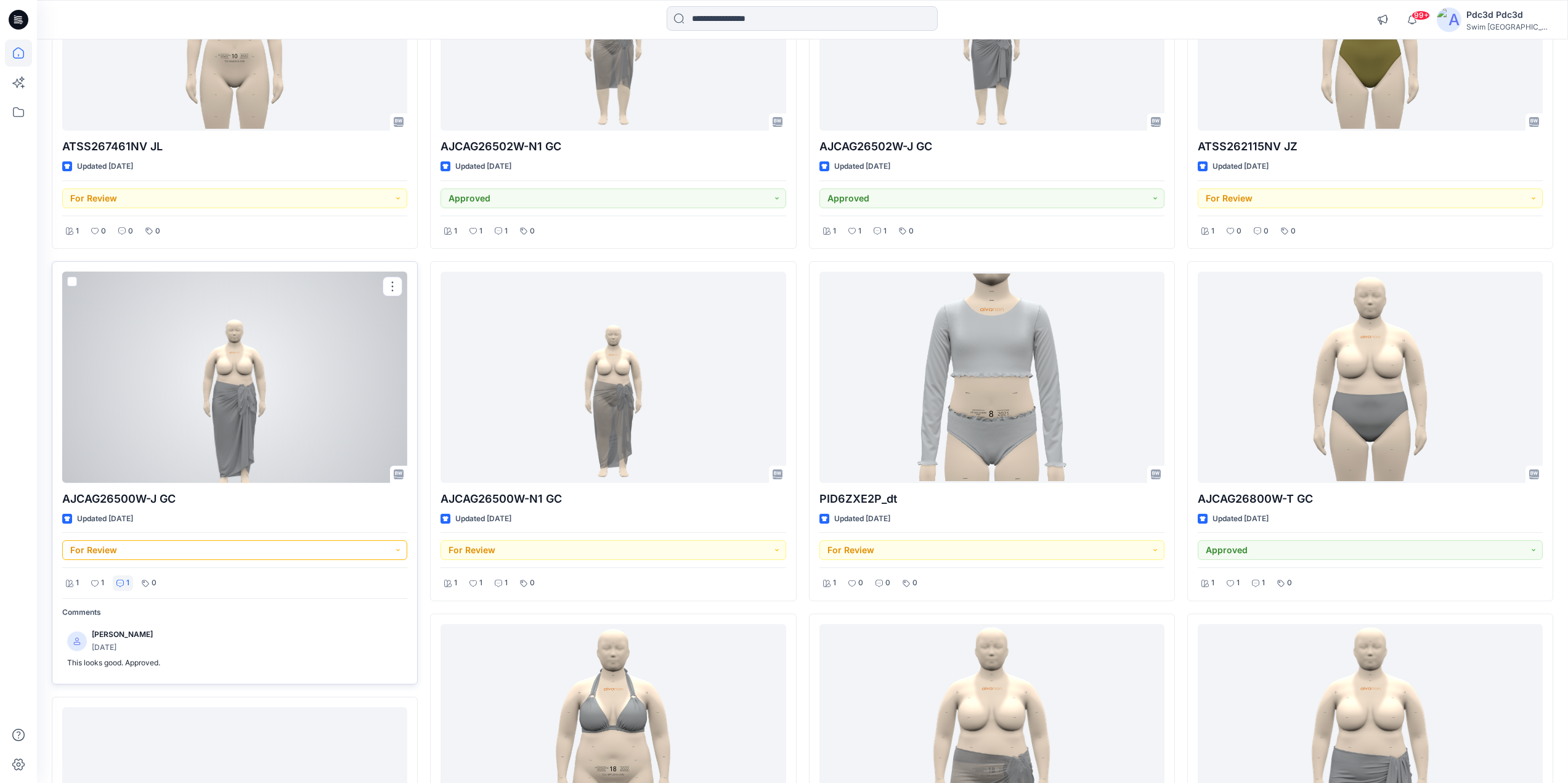
click at [399, 549] on button "For Review" at bounding box center [234, 550] width 345 height 20
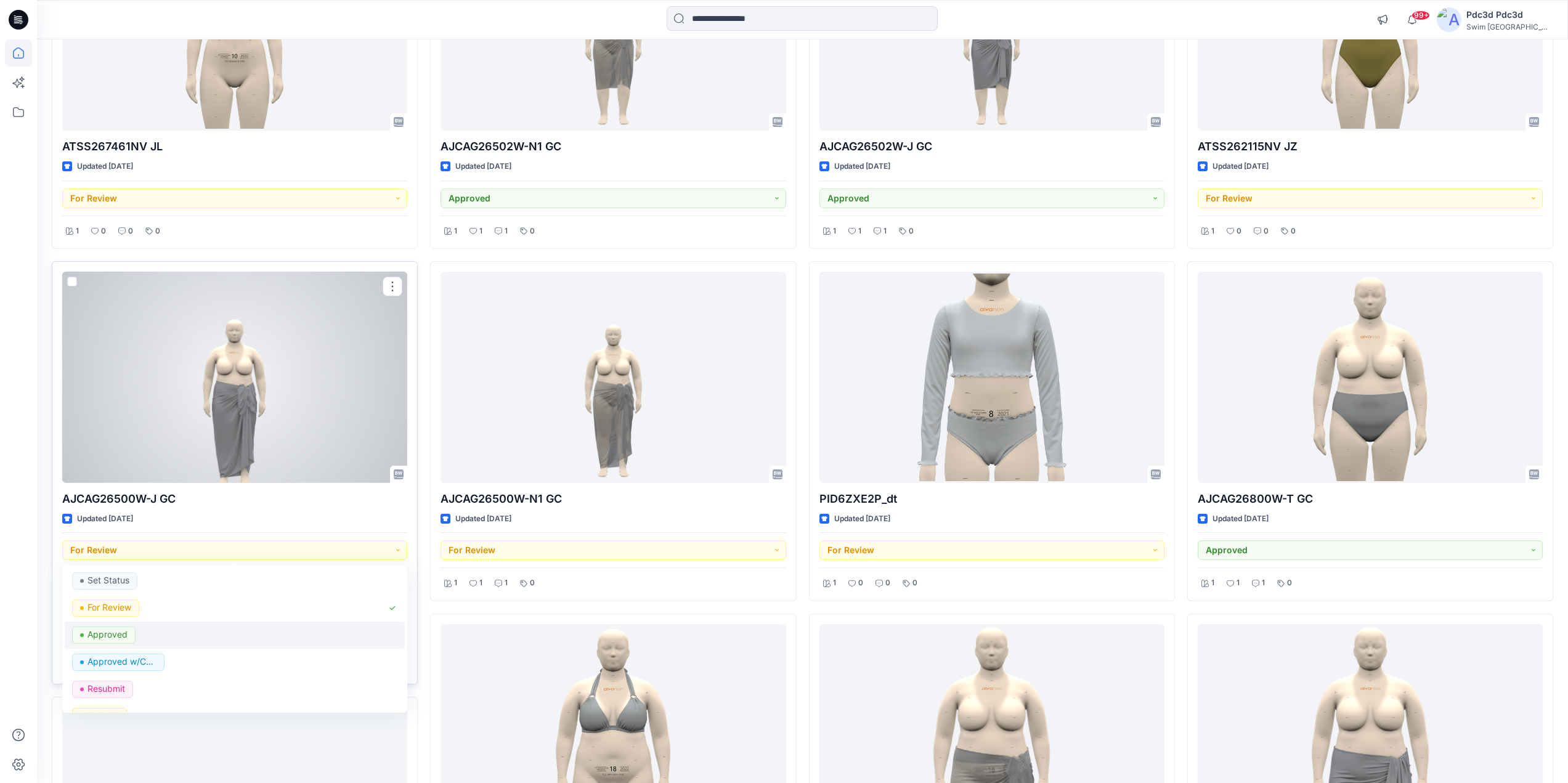
click at [100, 640] on p "Approved" at bounding box center [107, 635] width 40 height 16
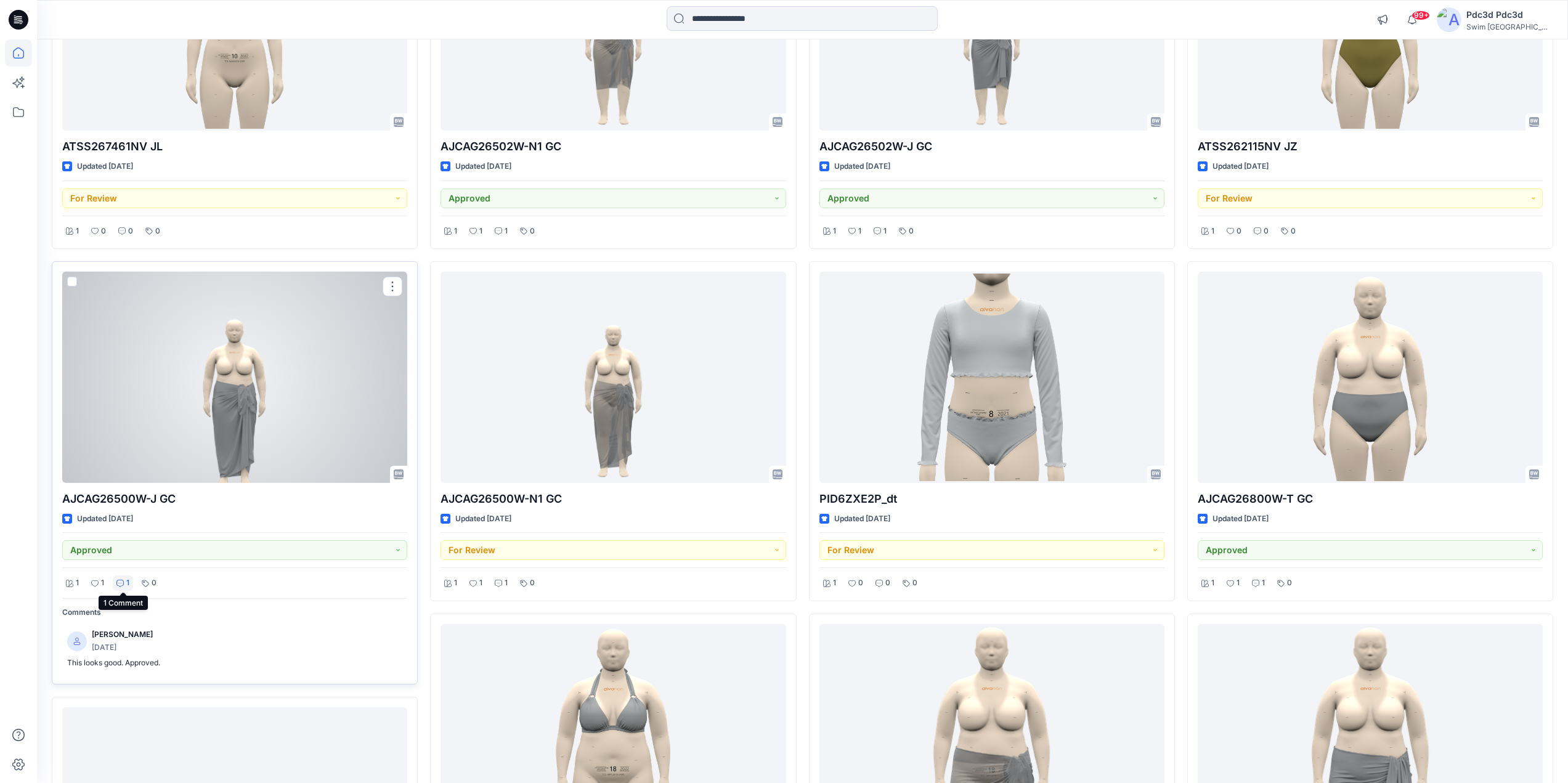
click at [123, 584] on icon at bounding box center [120, 584] width 7 height 7
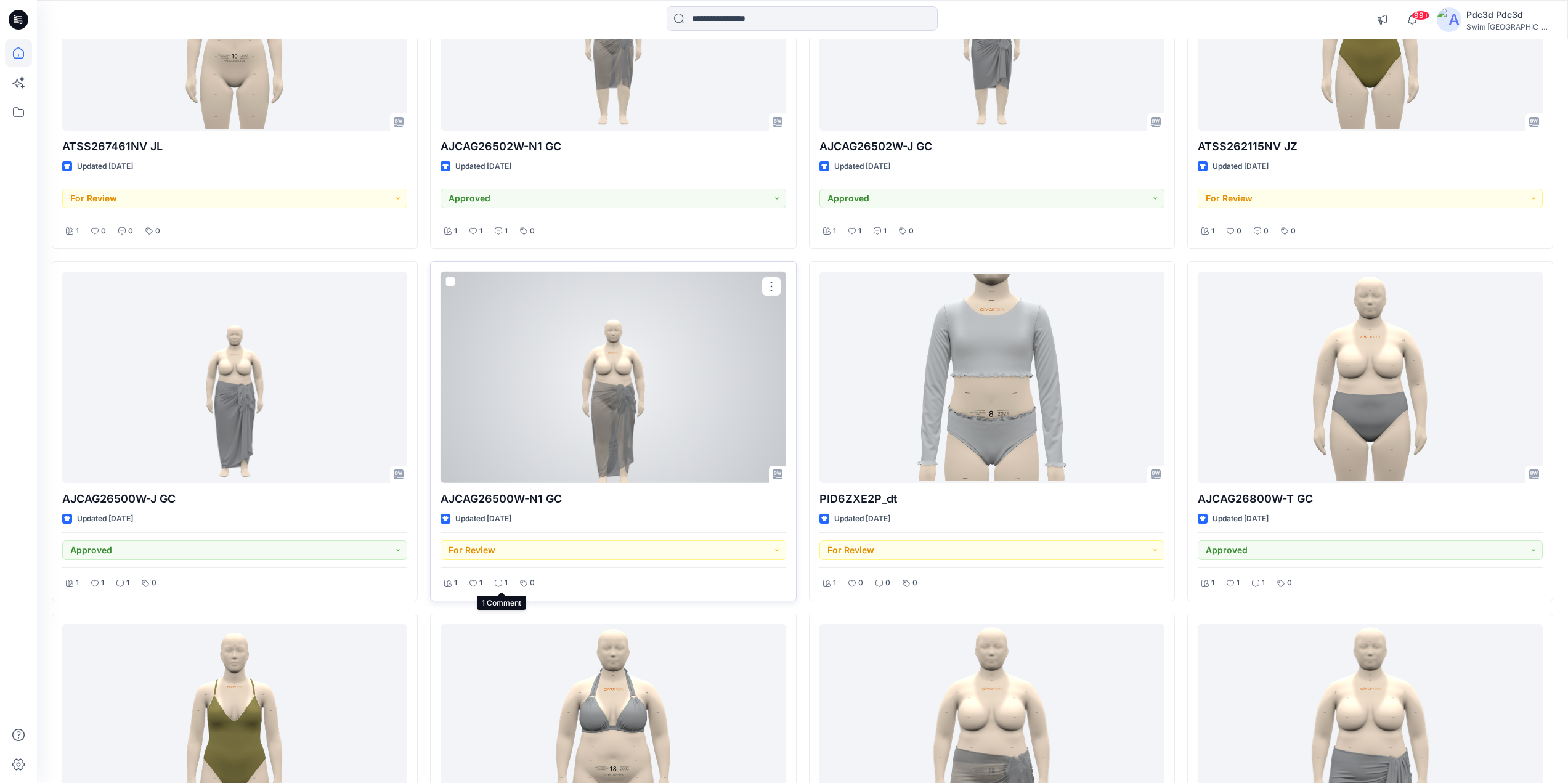
click at [498, 584] on icon at bounding box center [498, 584] width 7 height 7
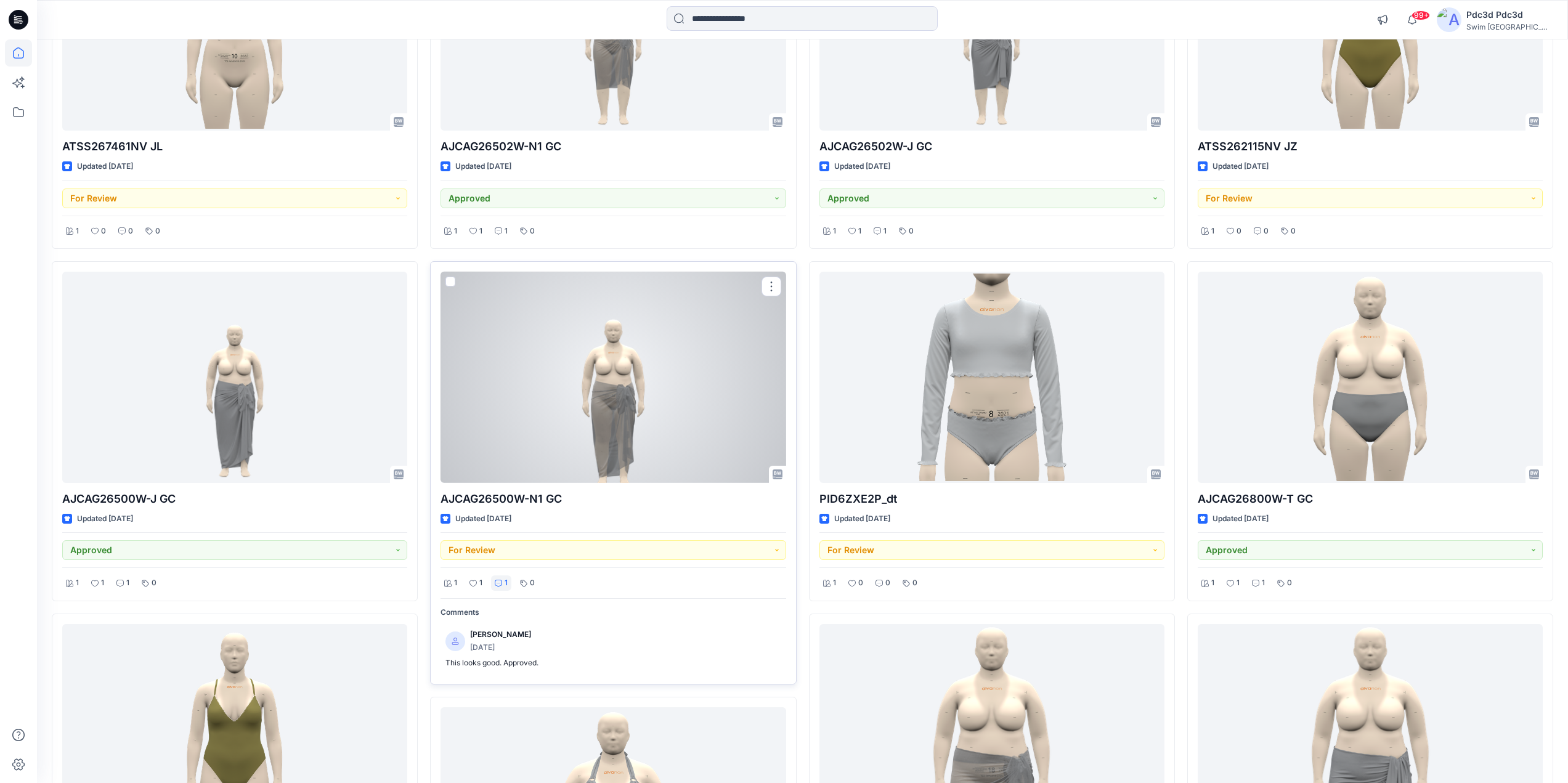
click at [498, 584] on icon at bounding box center [498, 584] width 7 height 7
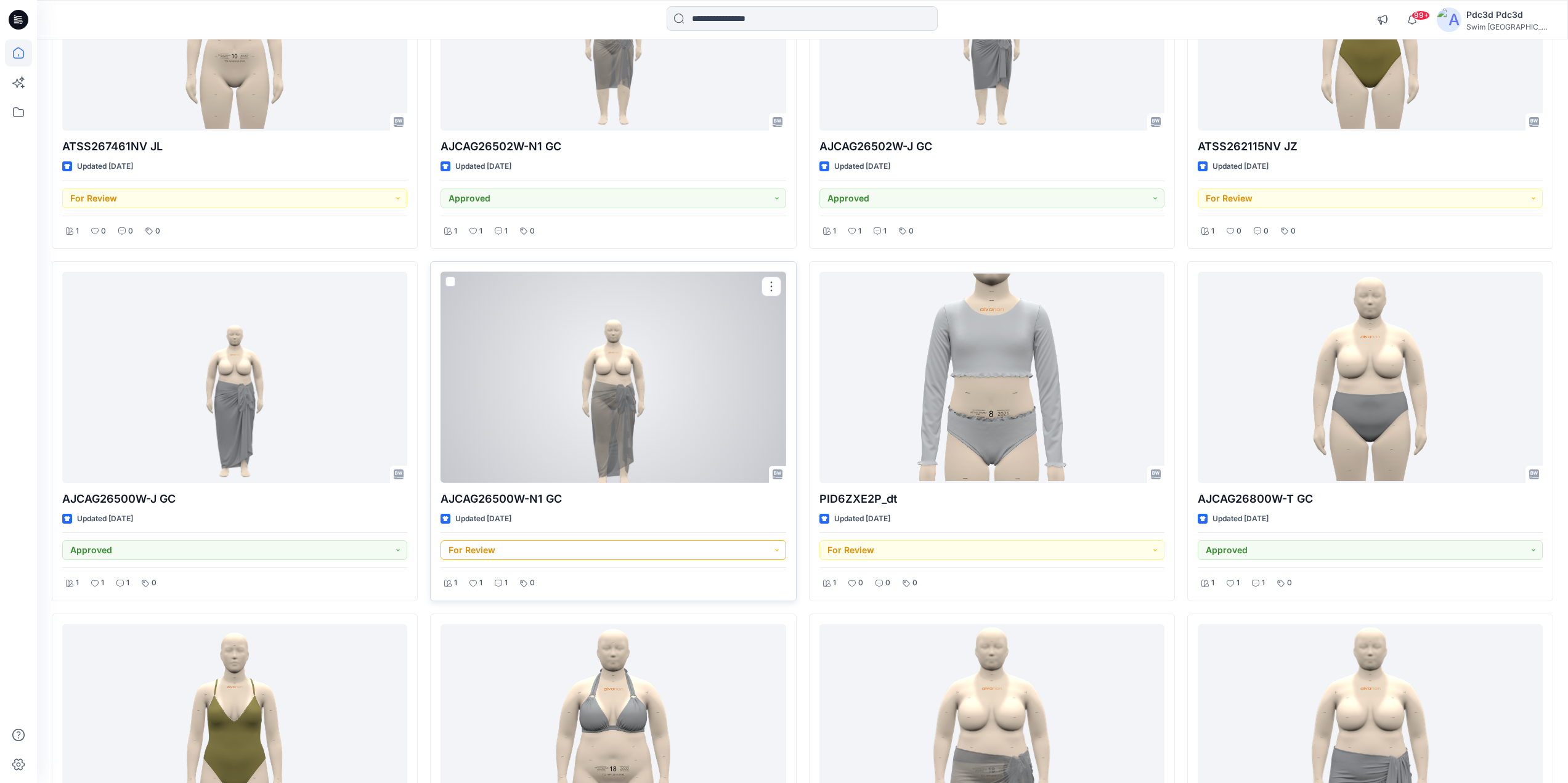
click at [779, 552] on button "For Review" at bounding box center [613, 550] width 345 height 20
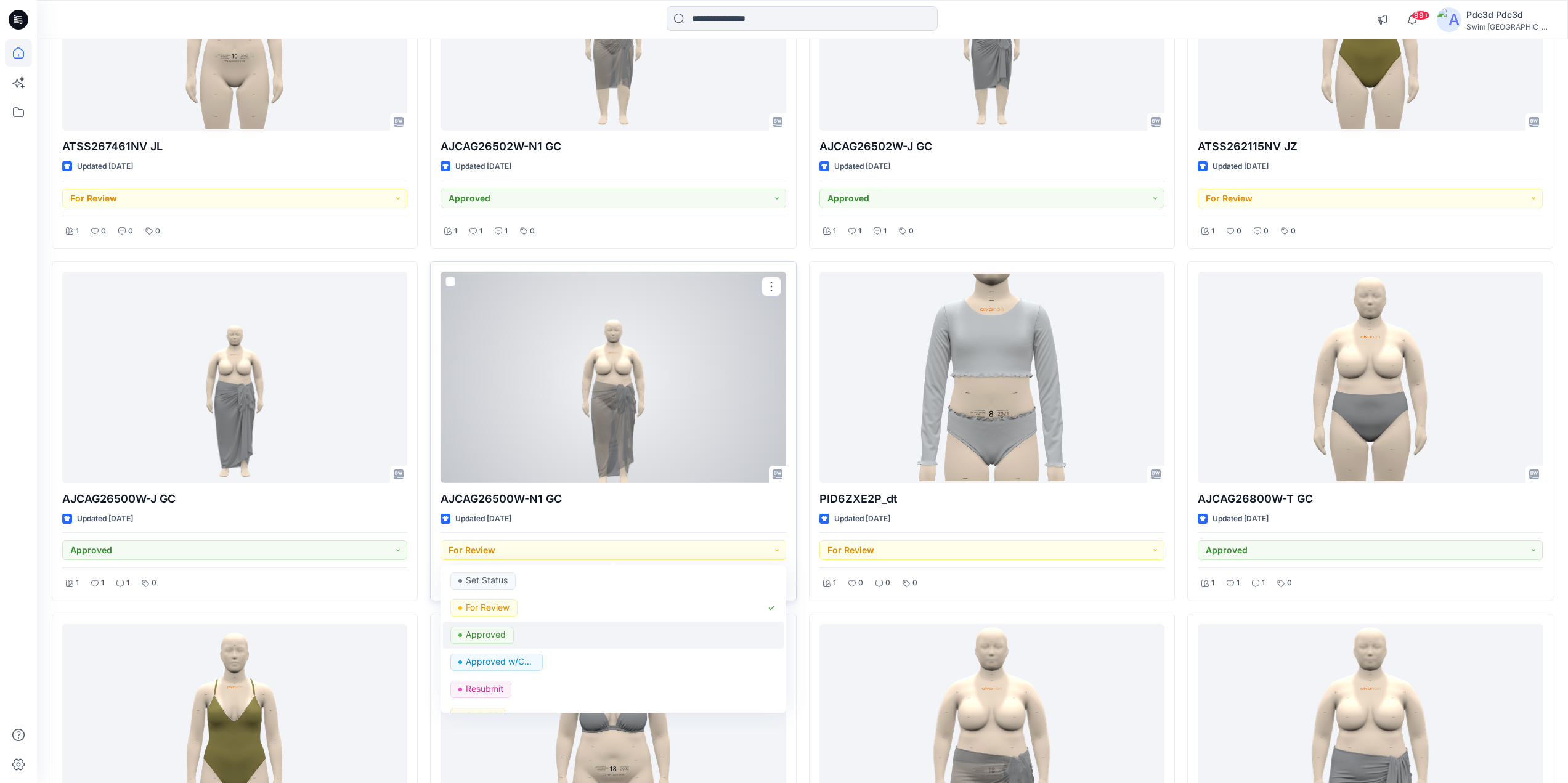
click at [500, 637] on p "Approved" at bounding box center [486, 635] width 40 height 16
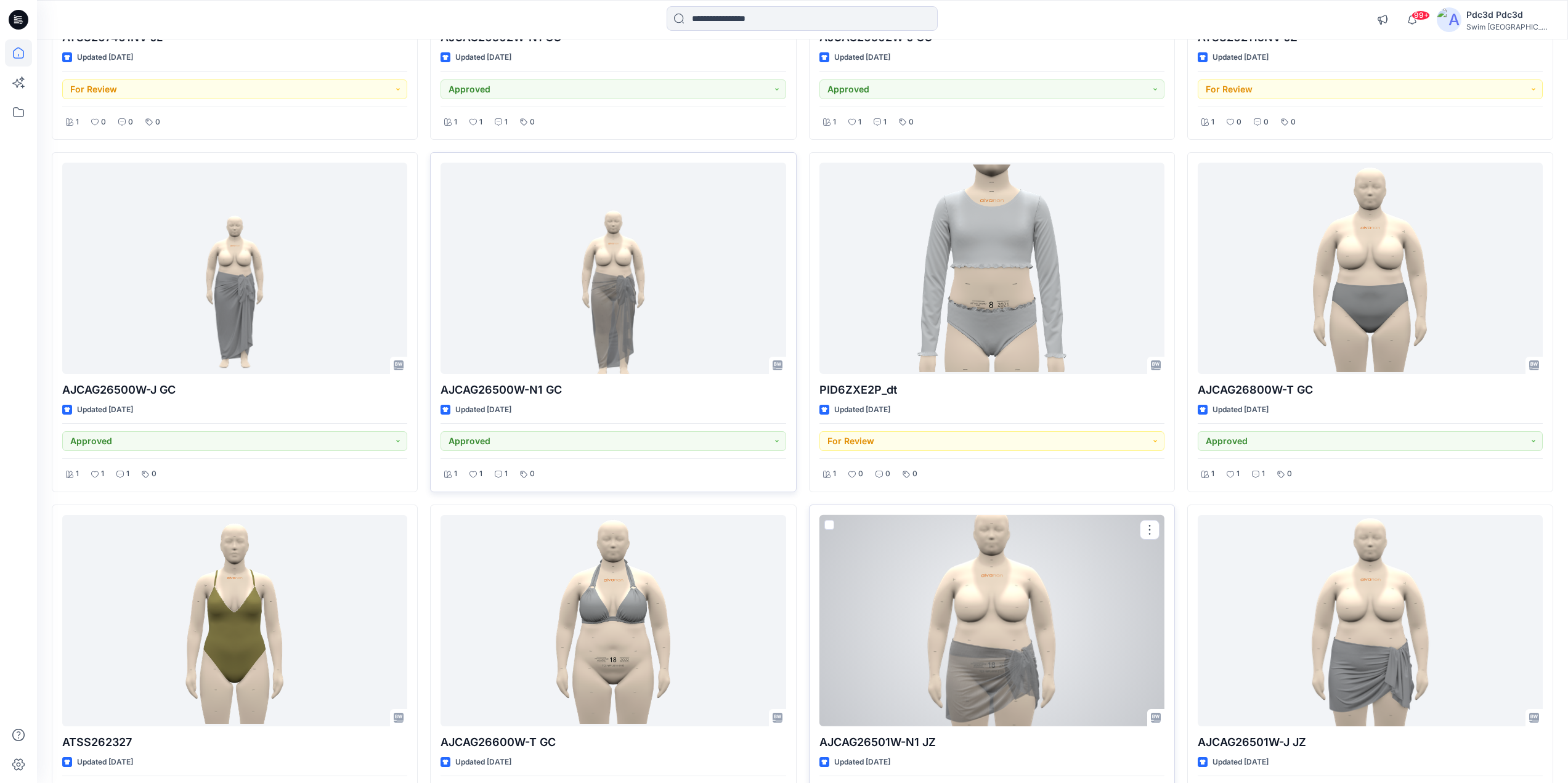
scroll to position [740, 0]
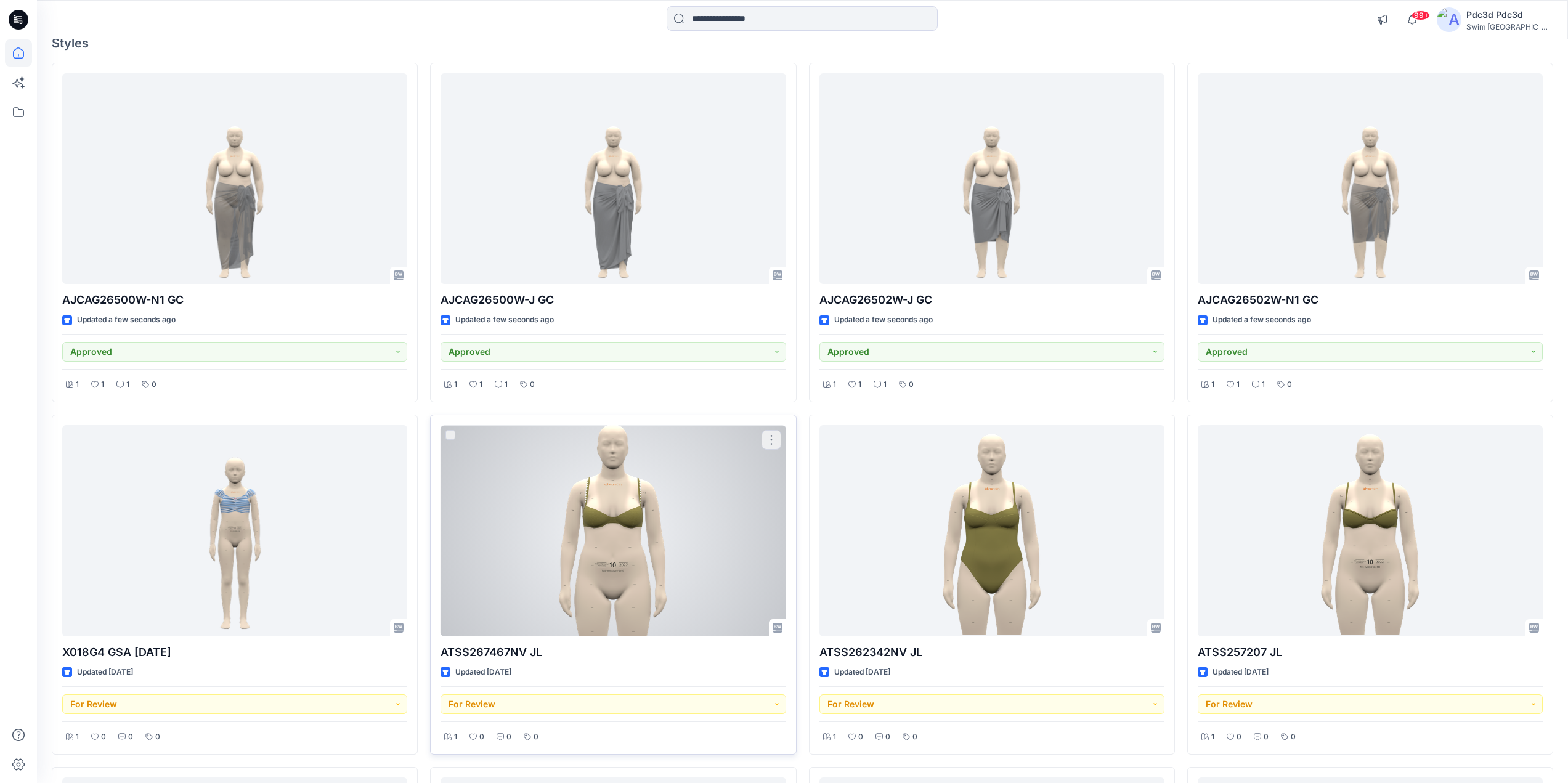
scroll to position [185, 0]
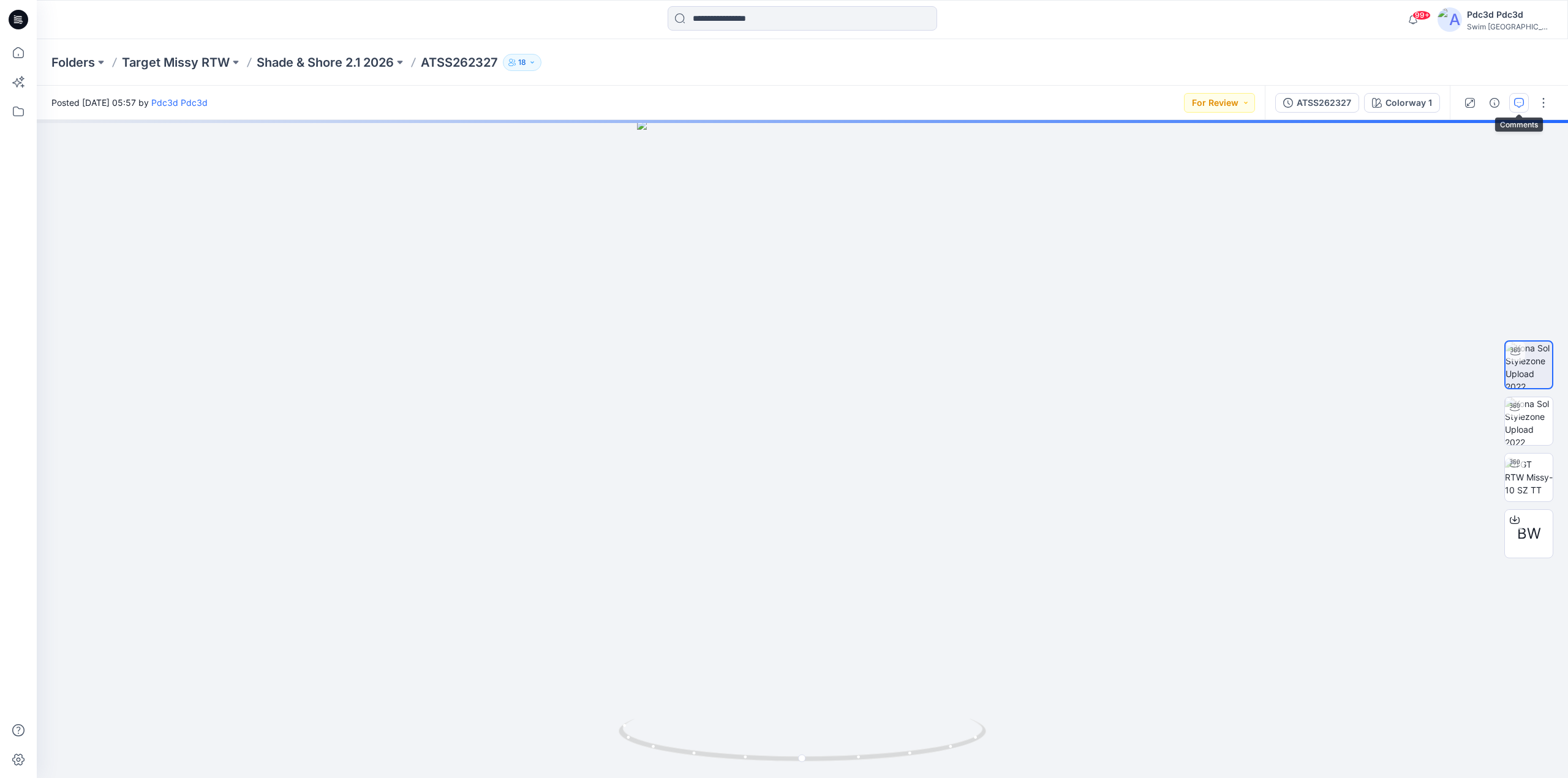
click at [1518, 104] on icon "button" at bounding box center [1519, 103] width 10 height 10
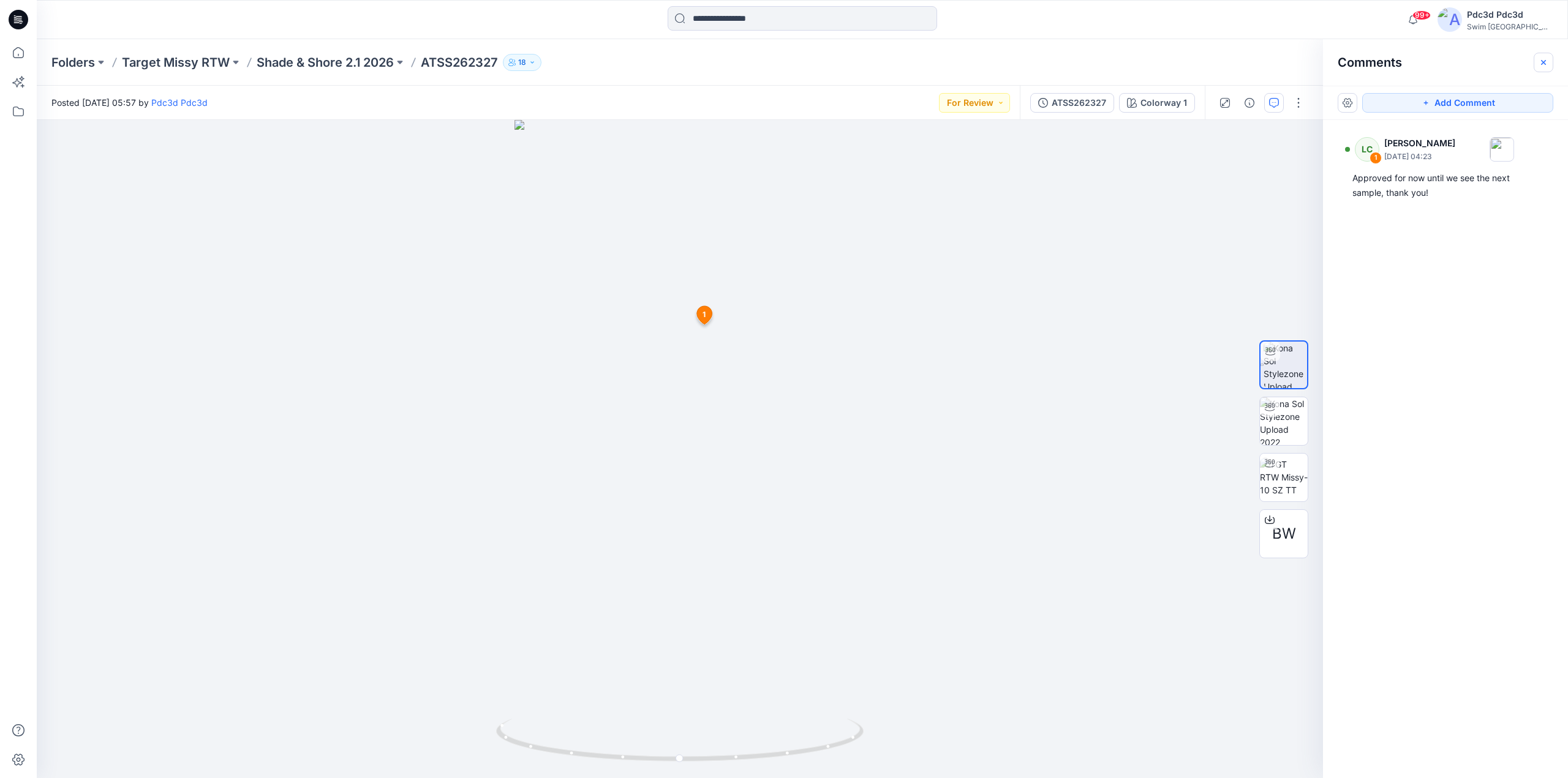
click at [1545, 68] on button "button" at bounding box center [1544, 62] width 20 height 20
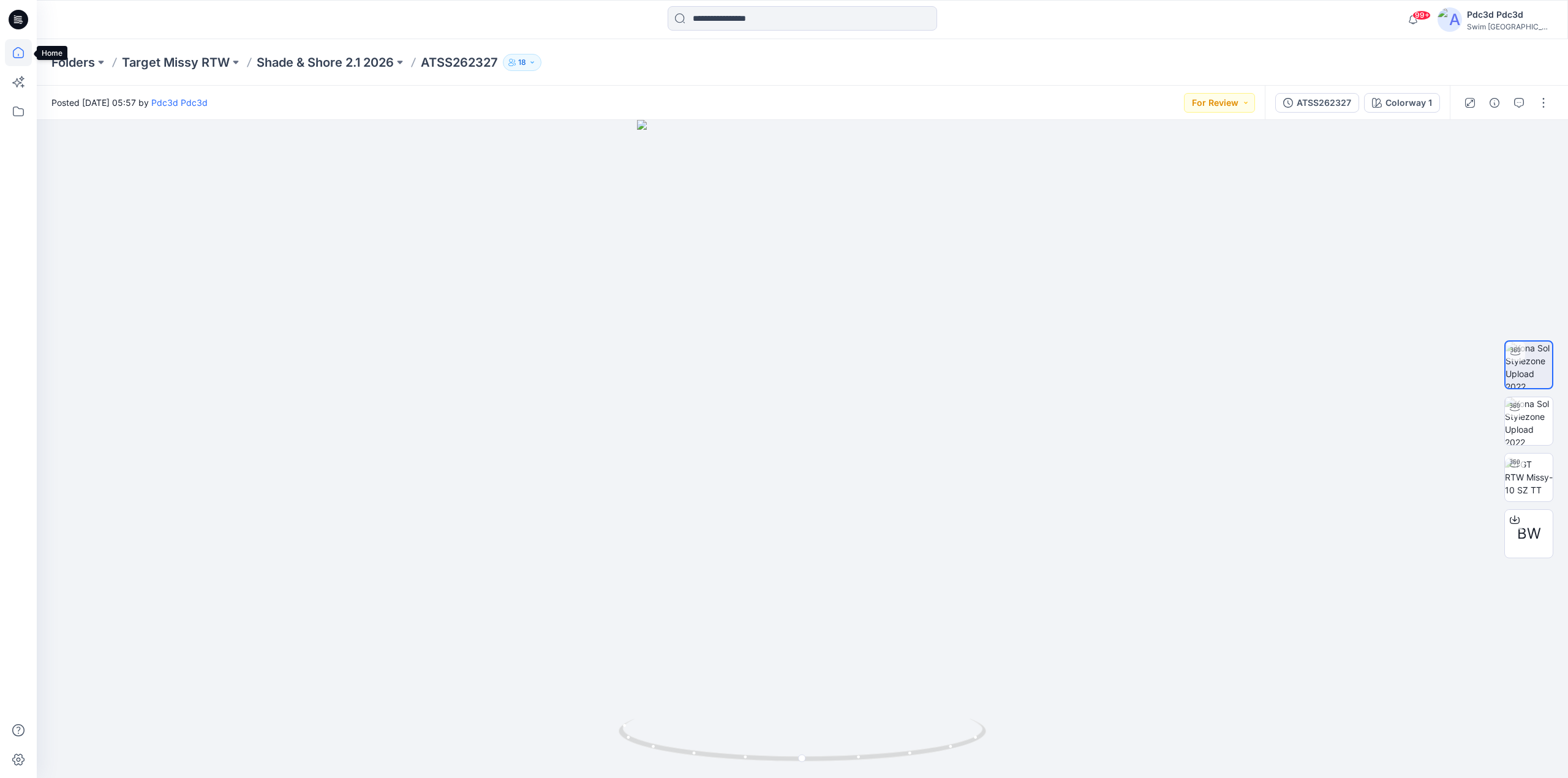
click at [30, 57] on icon at bounding box center [18, 52] width 27 height 27
click at [15, 52] on icon at bounding box center [18, 52] width 27 height 27
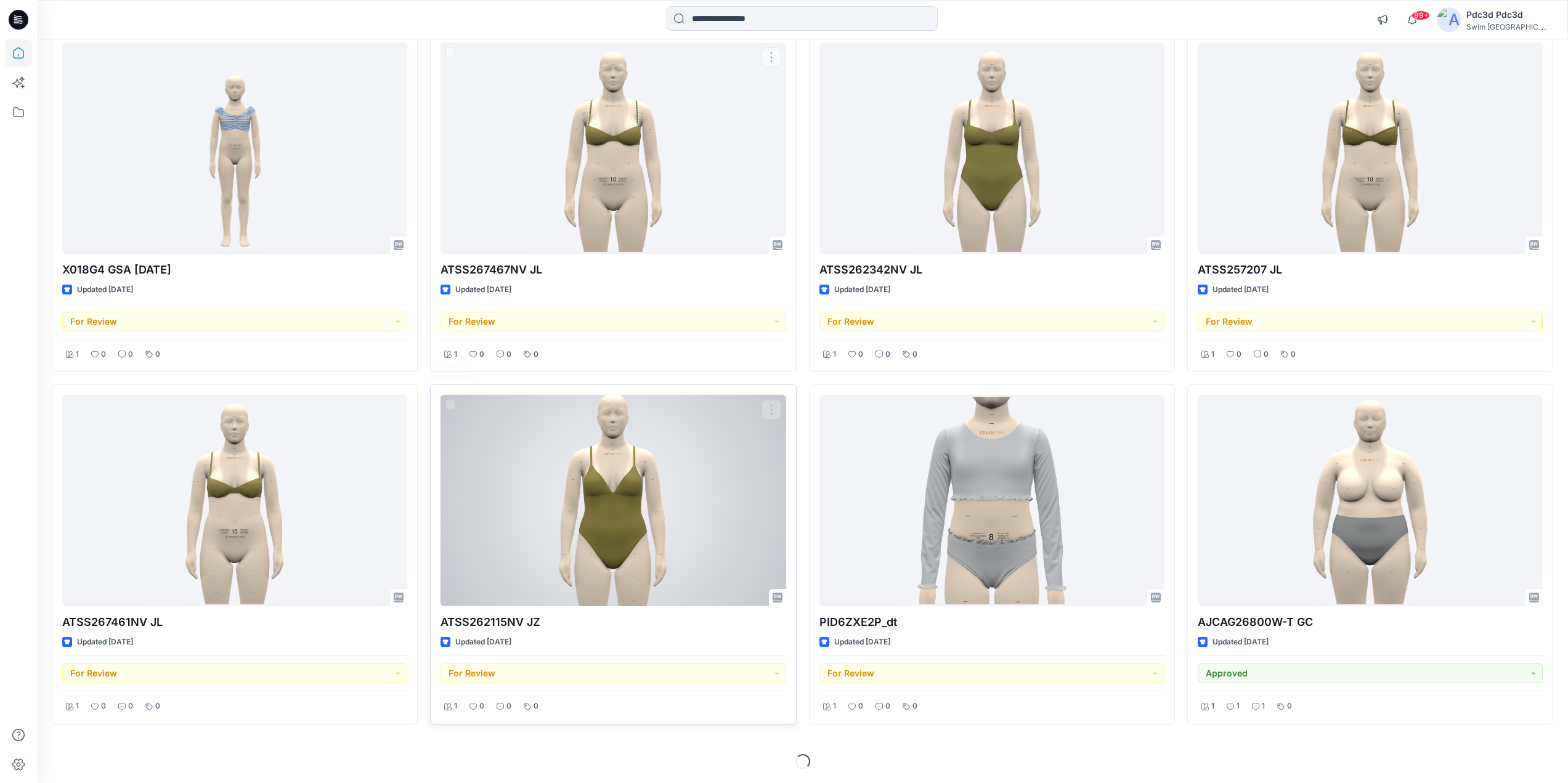
scroll to position [494, 0]
